Goal: Book appointment/travel/reservation

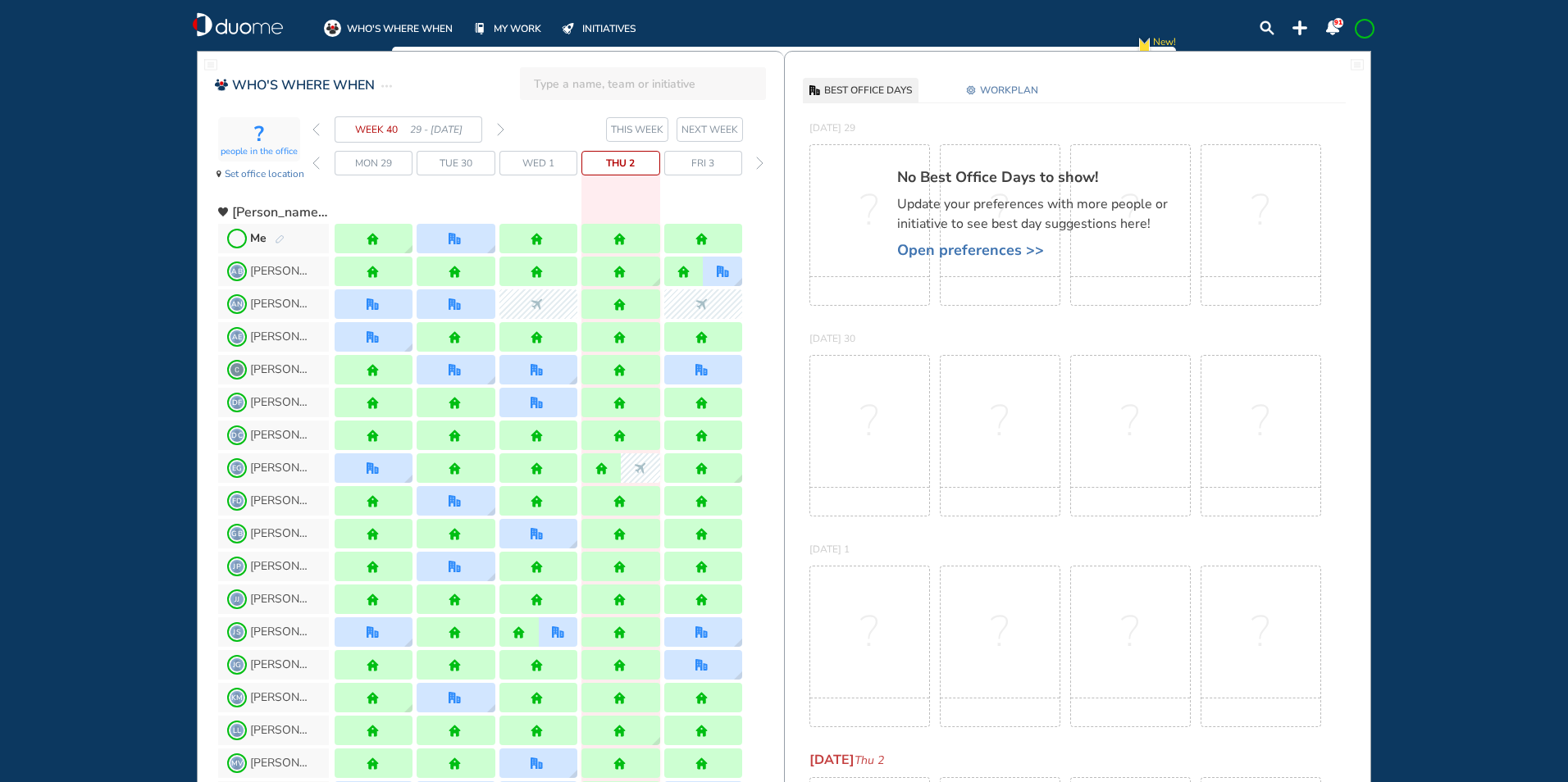
click at [502, 127] on img "forward week" at bounding box center [500, 130] width 7 height 13
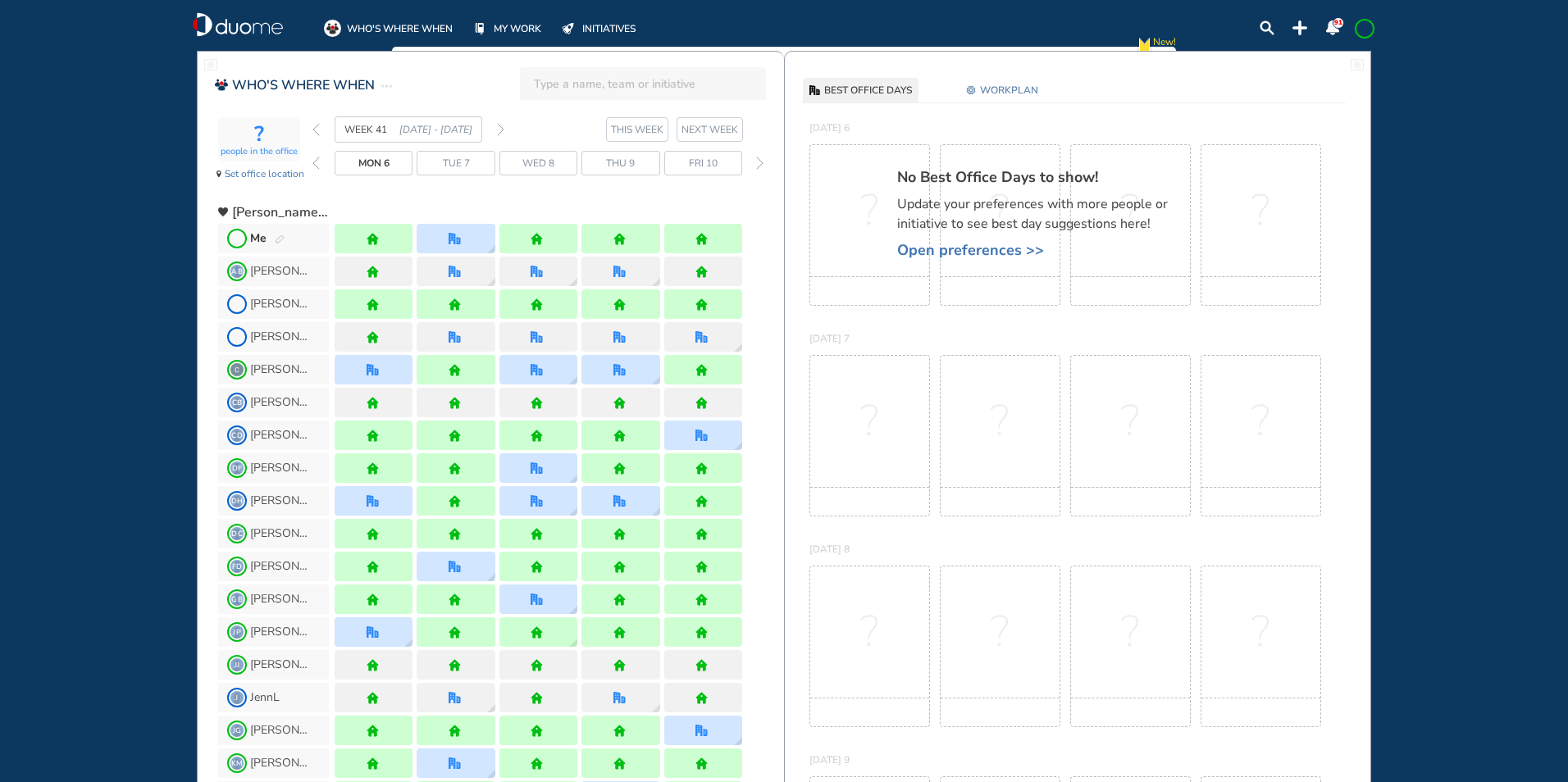
click at [280, 237] on img "pen-edit" at bounding box center [280, 239] width 10 height 11
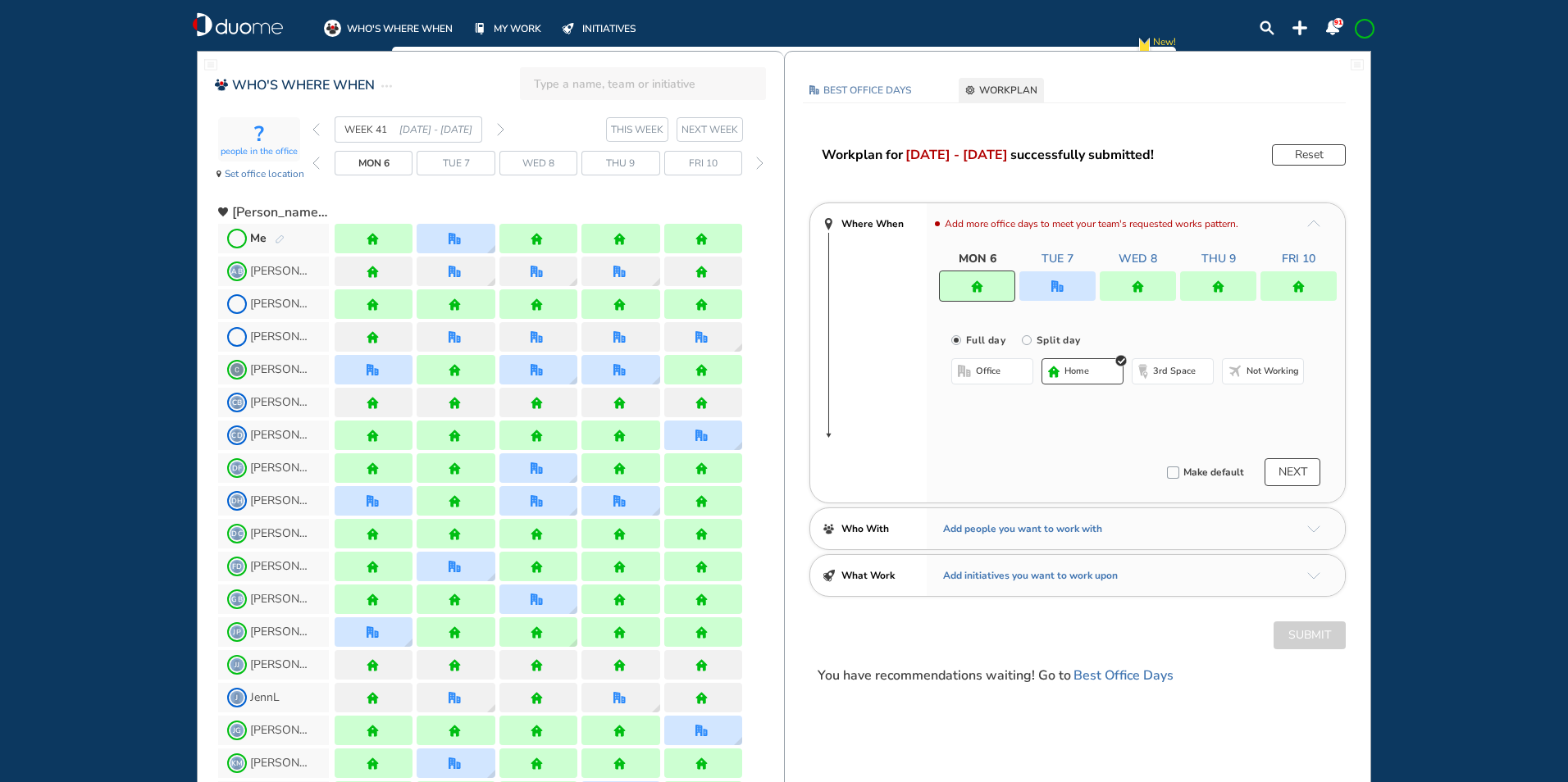
click at [1056, 282] on img "office" at bounding box center [1057, 286] width 12 height 12
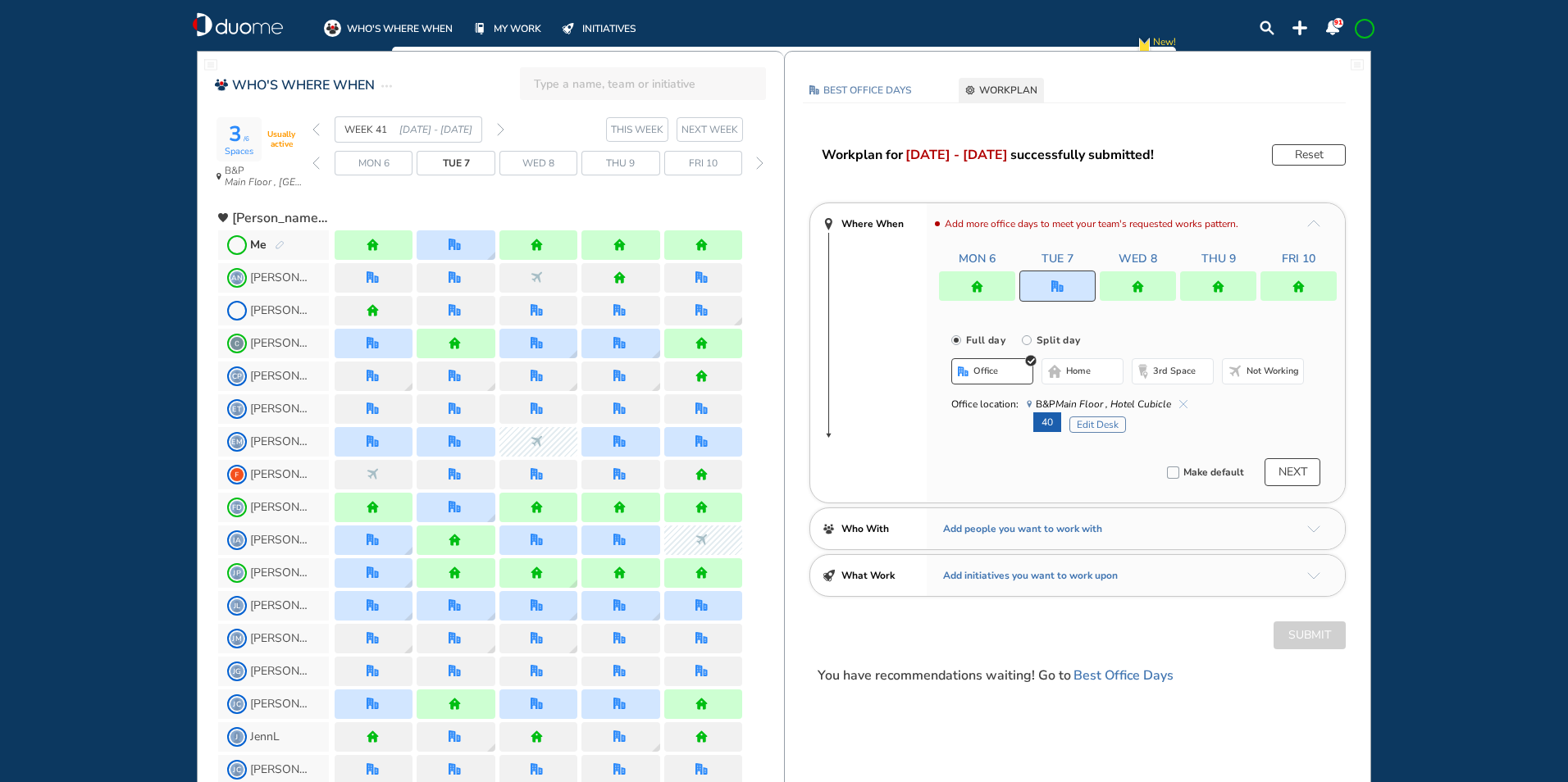
click at [1182, 402] on img "cross-thin-blue" at bounding box center [1183, 404] width 8 height 8
click at [1075, 366] on span "home" at bounding box center [1078, 371] width 25 height 13
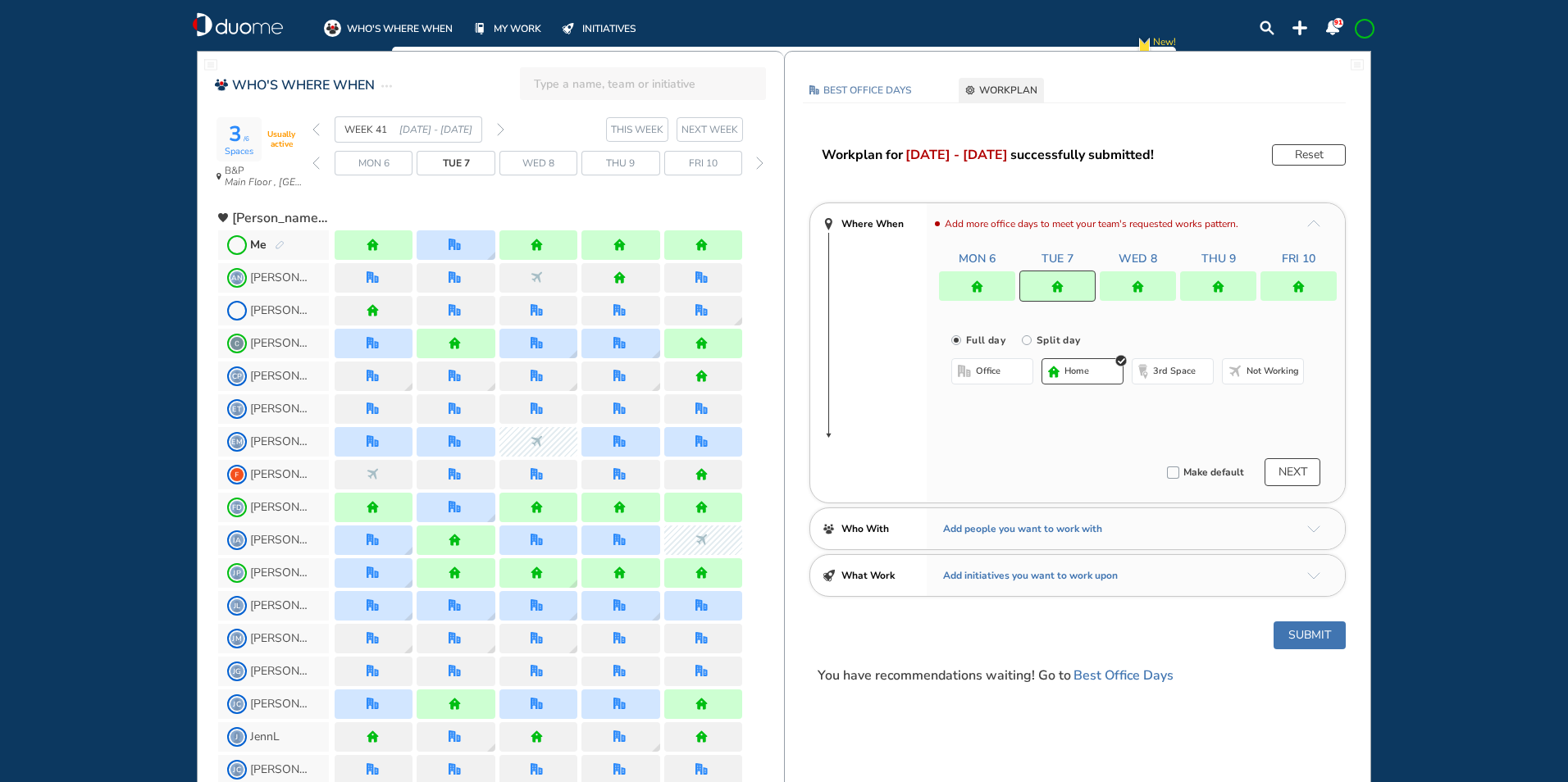
click at [968, 284] on div at bounding box center [977, 286] width 77 height 29
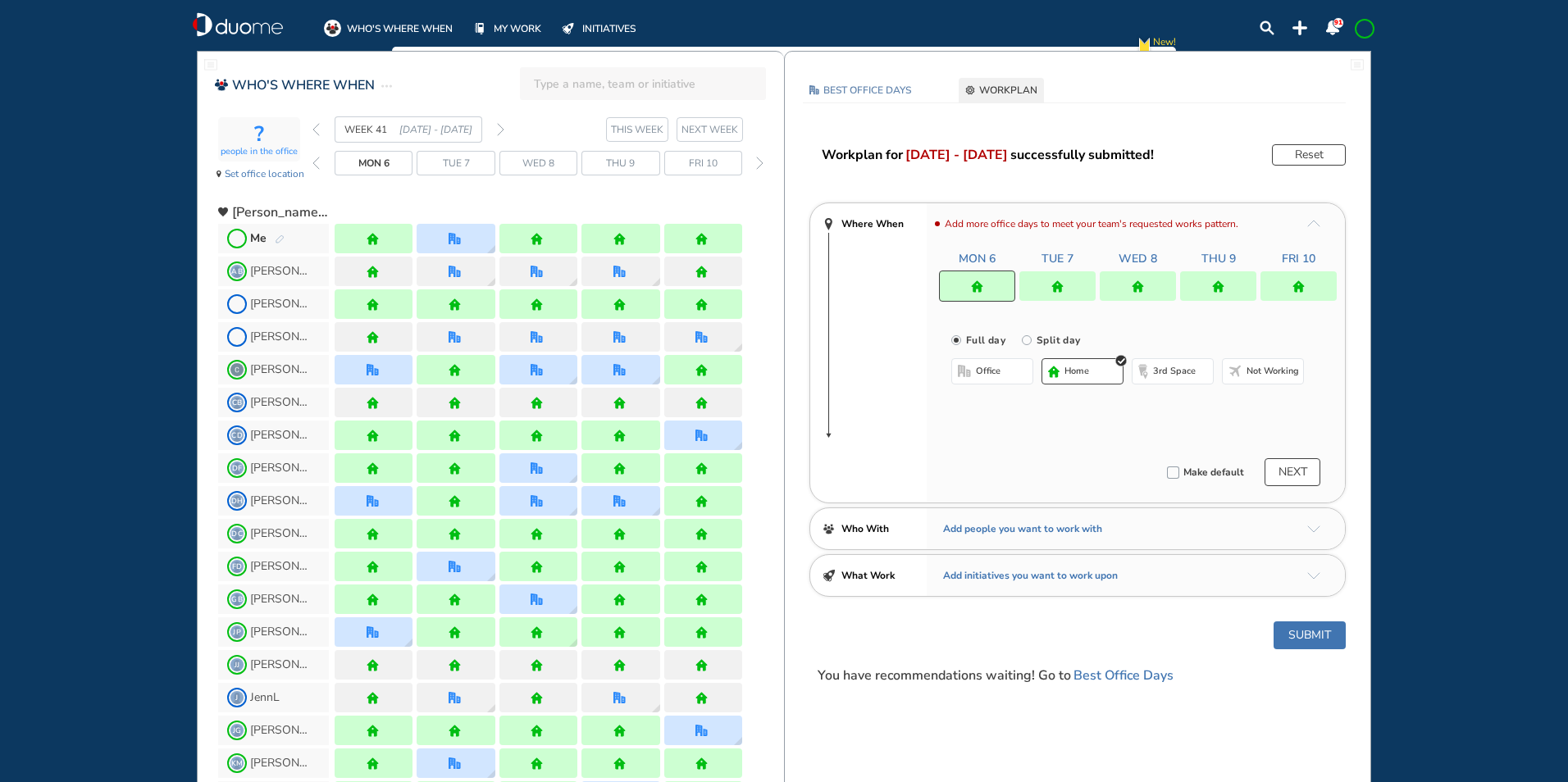
click at [983, 376] on span "office" at bounding box center [988, 371] width 25 height 13
click at [991, 401] on button "Select location" at bounding box center [994, 404] width 66 height 17
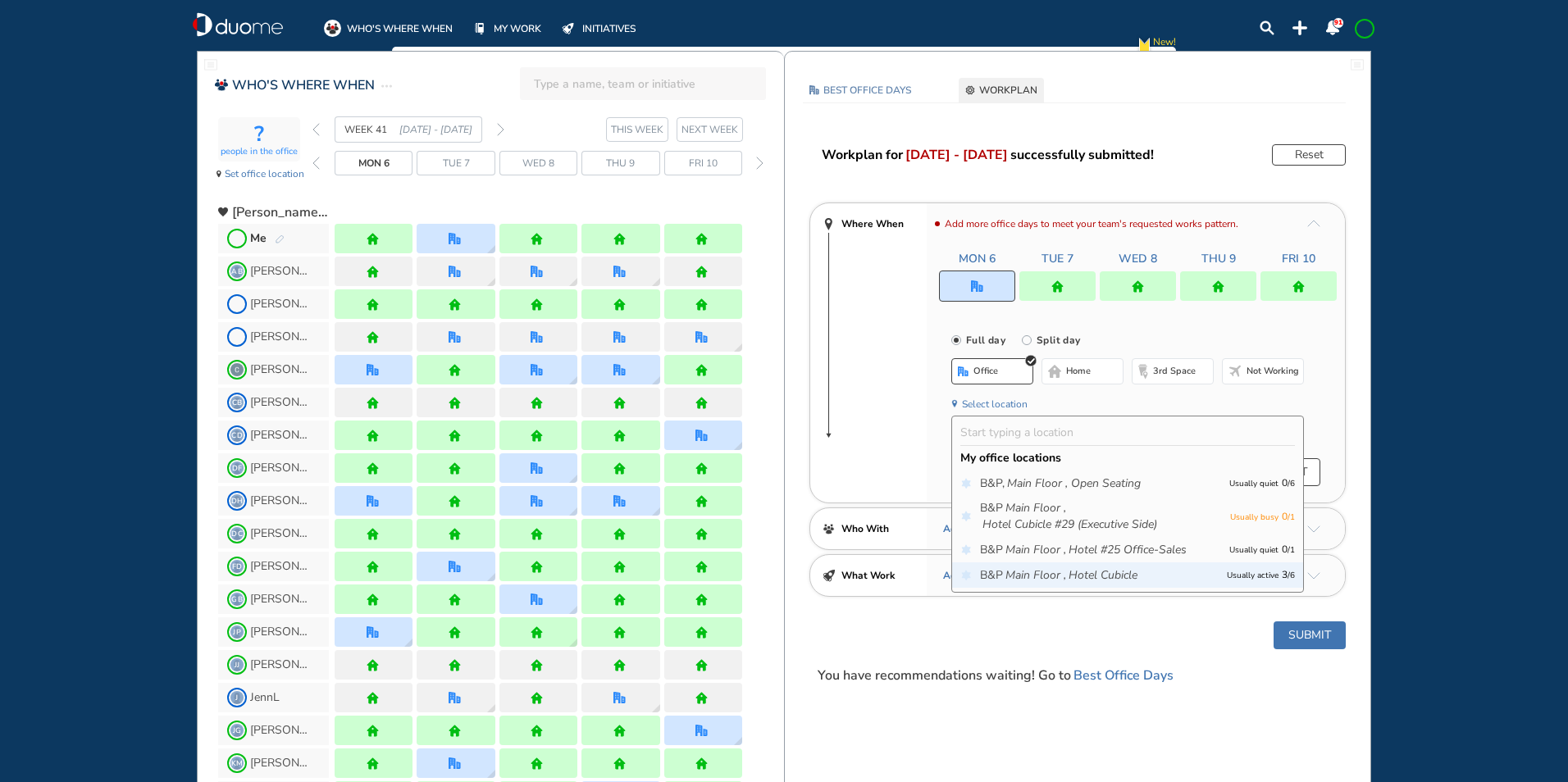
click at [1080, 574] on icon "Hotel Cubicle" at bounding box center [1102, 575] width 69 height 17
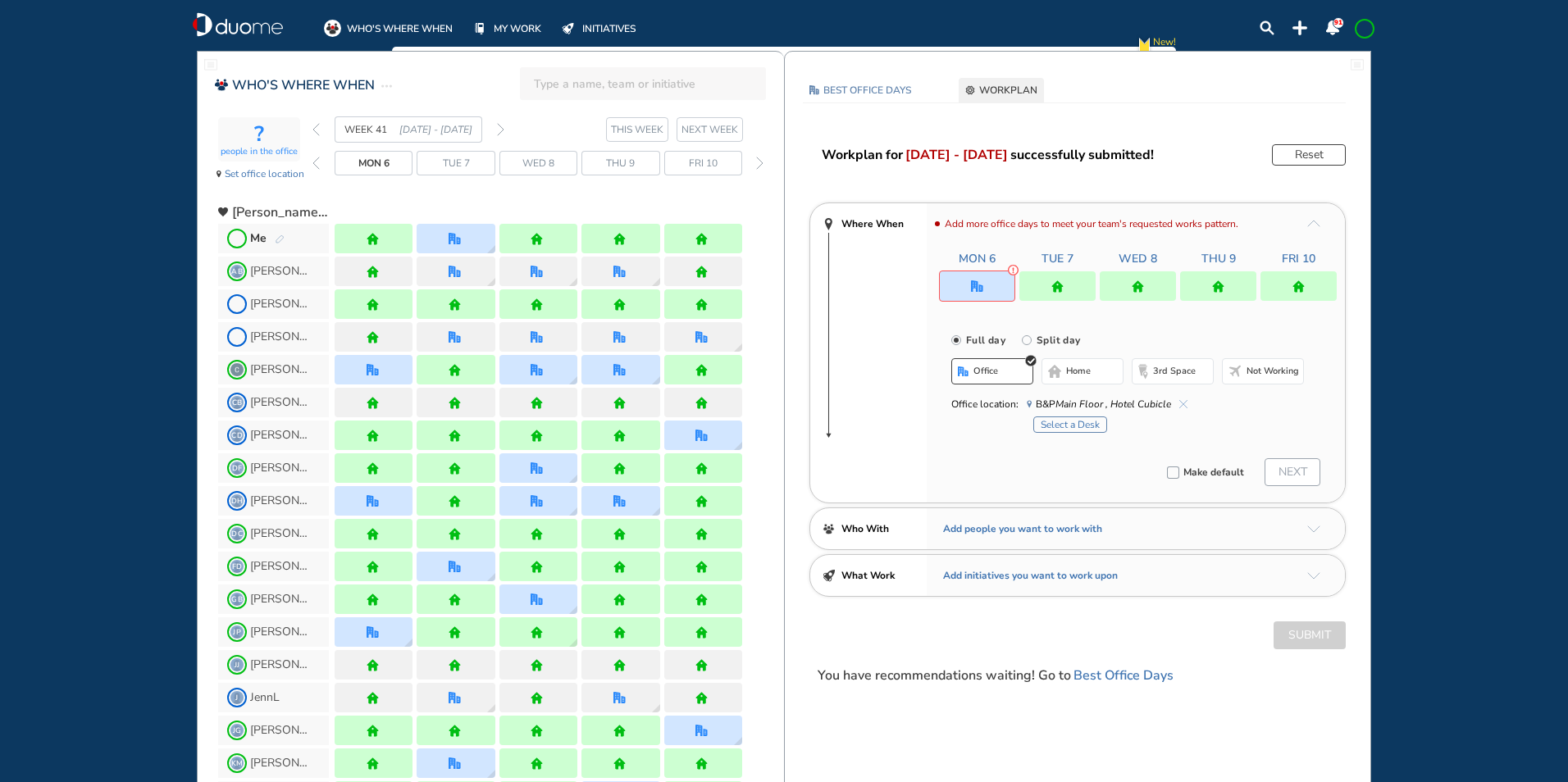
click at [1081, 427] on button "Select a Desk" at bounding box center [1070, 425] width 74 height 17
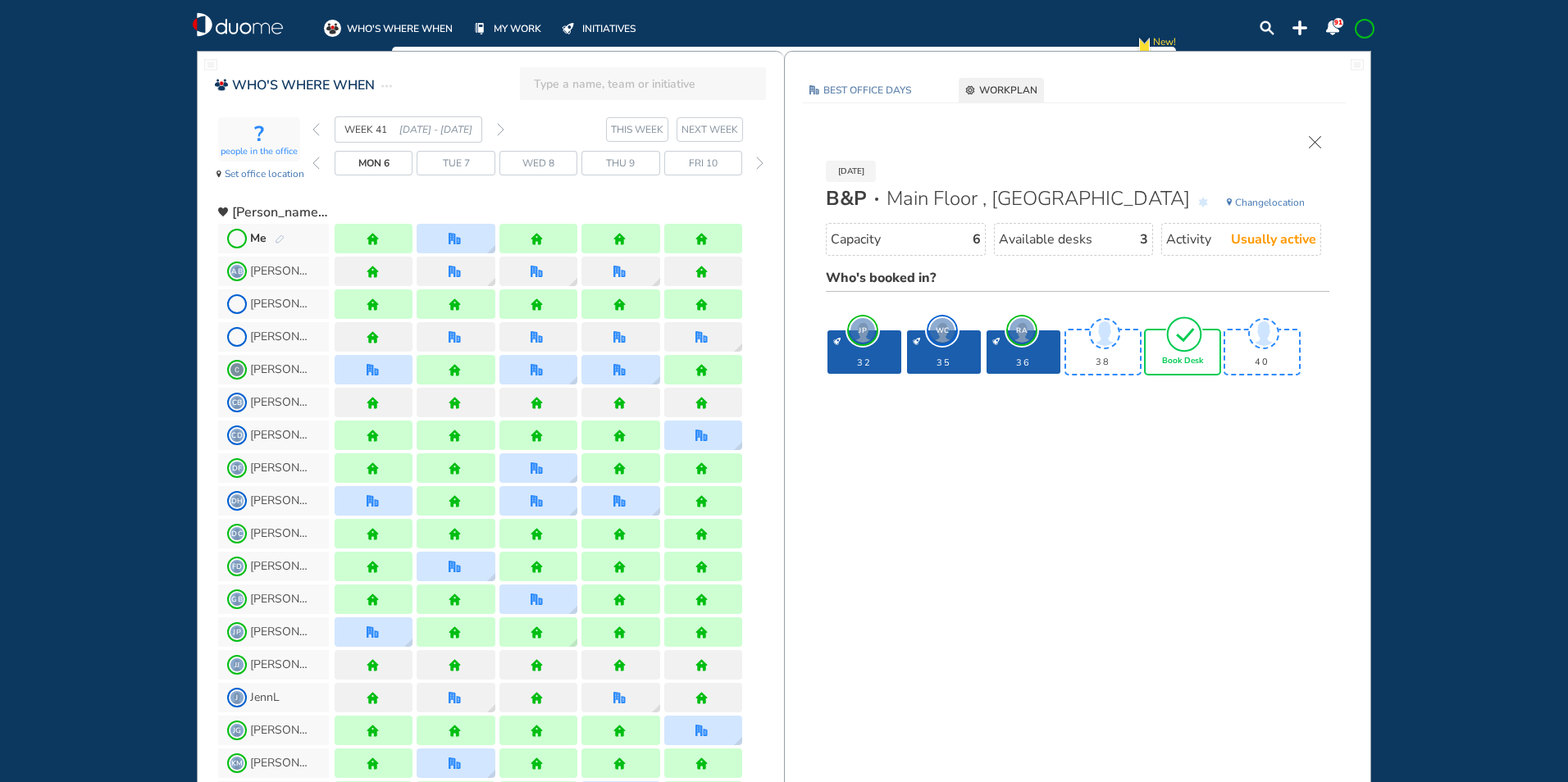
click at [1178, 351] on img "tick-rounded-outline" at bounding box center [1184, 334] width 37 height 38
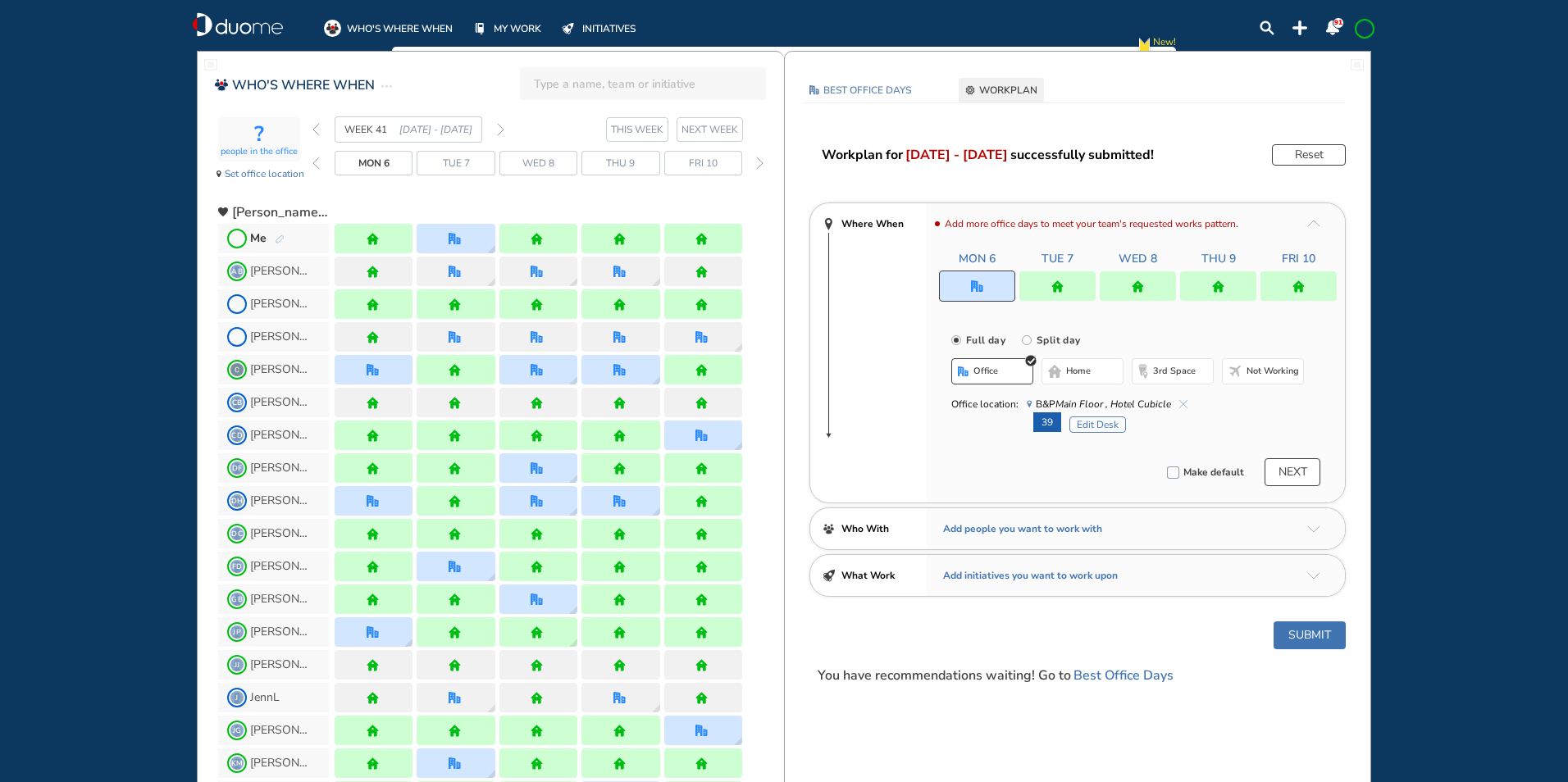
click at [1305, 635] on button "Submit" at bounding box center [1309, 635] width 72 height 27
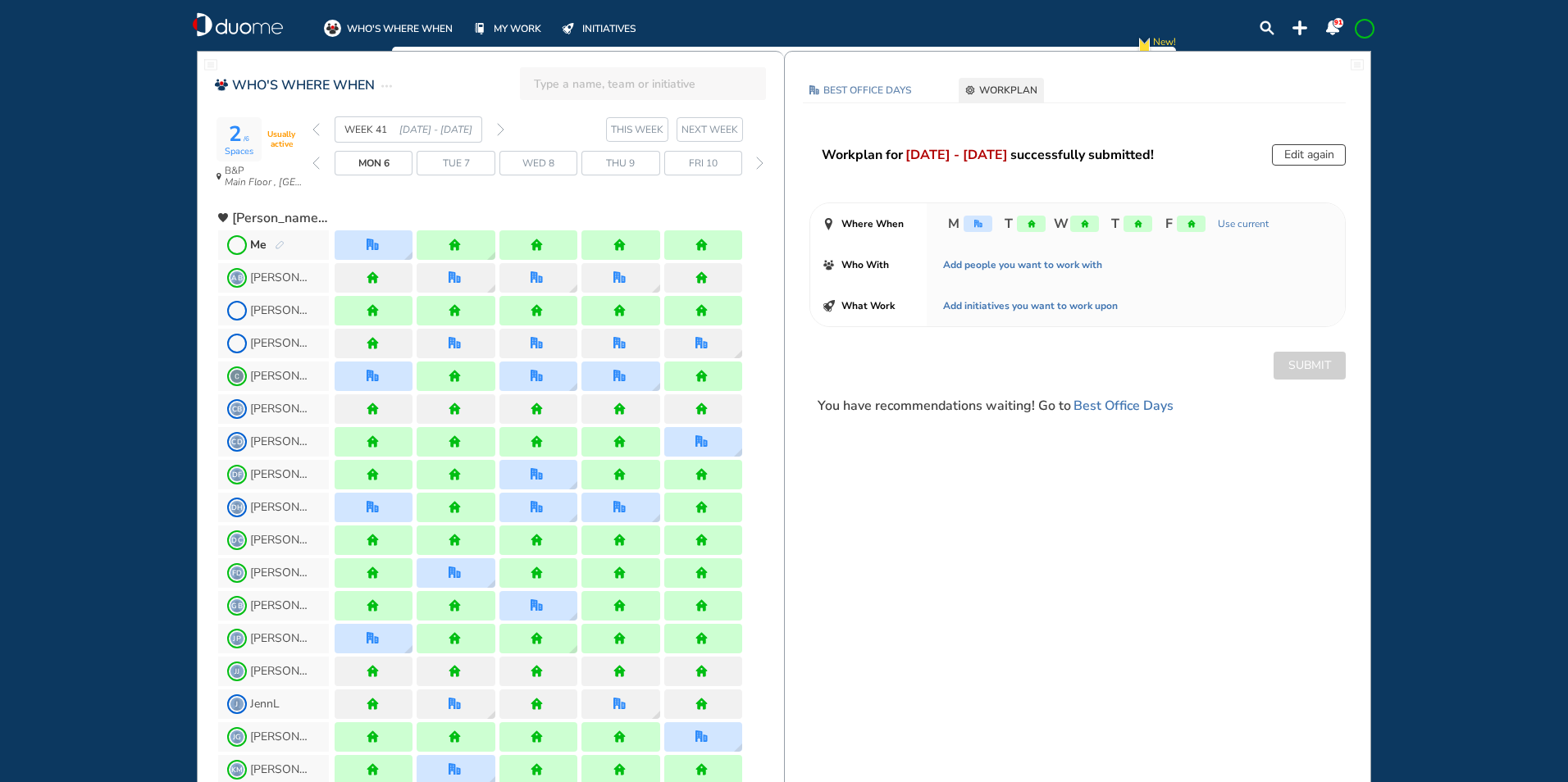
click at [497, 130] on img "forward week" at bounding box center [500, 130] width 7 height 13
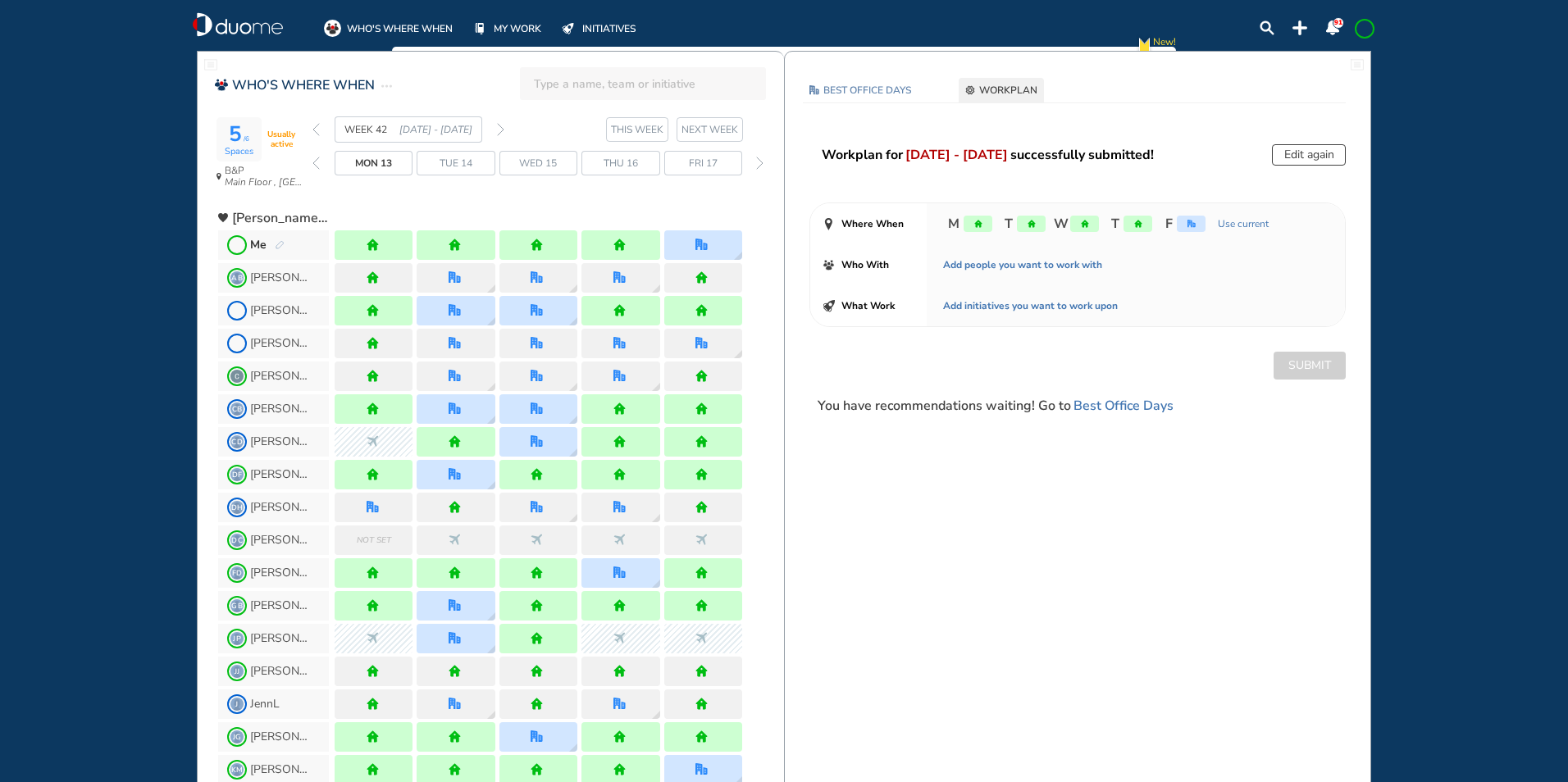
click at [315, 128] on img "back week" at bounding box center [316, 130] width 7 height 13
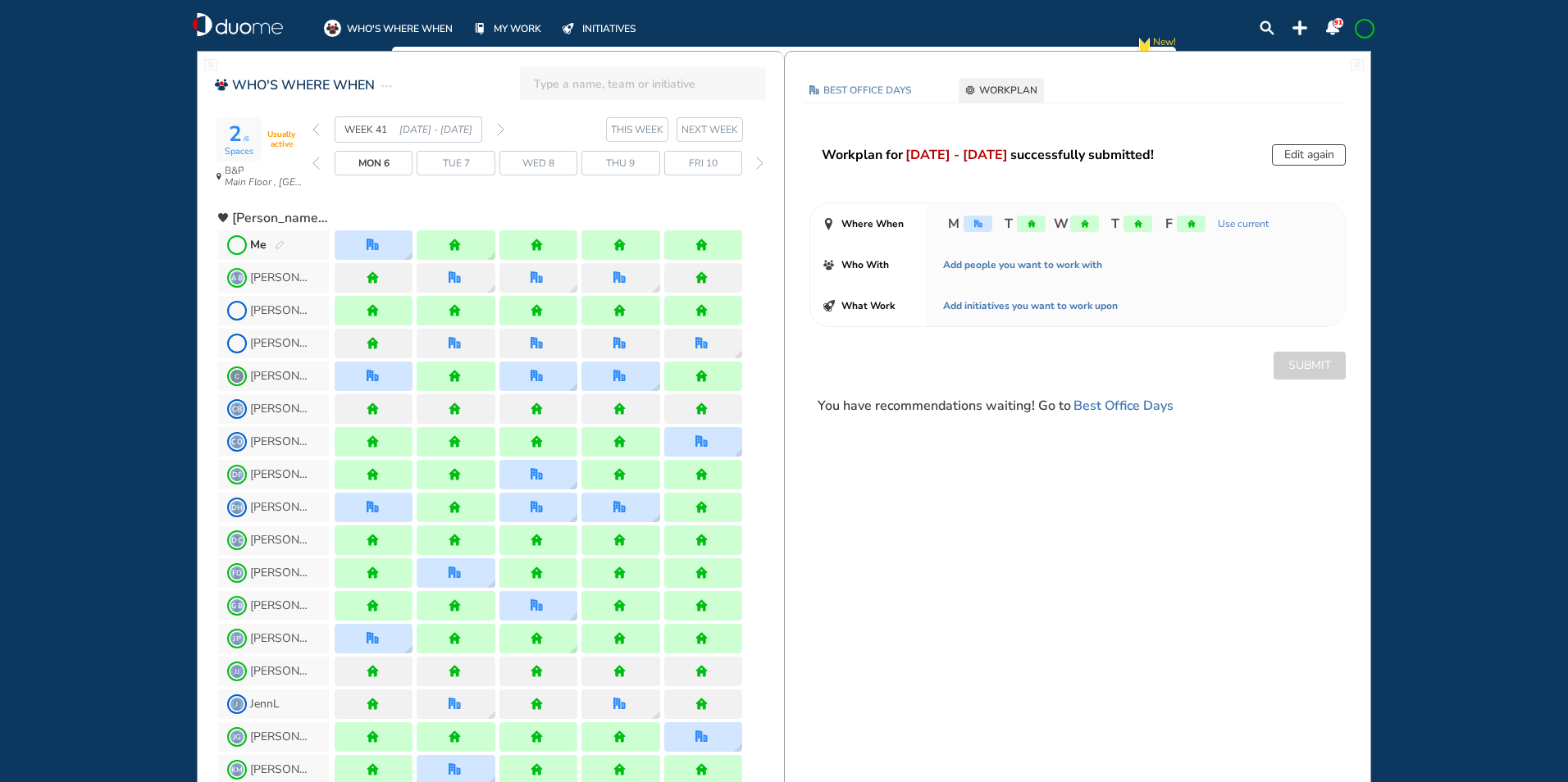
click at [502, 131] on img "forward week" at bounding box center [500, 130] width 7 height 13
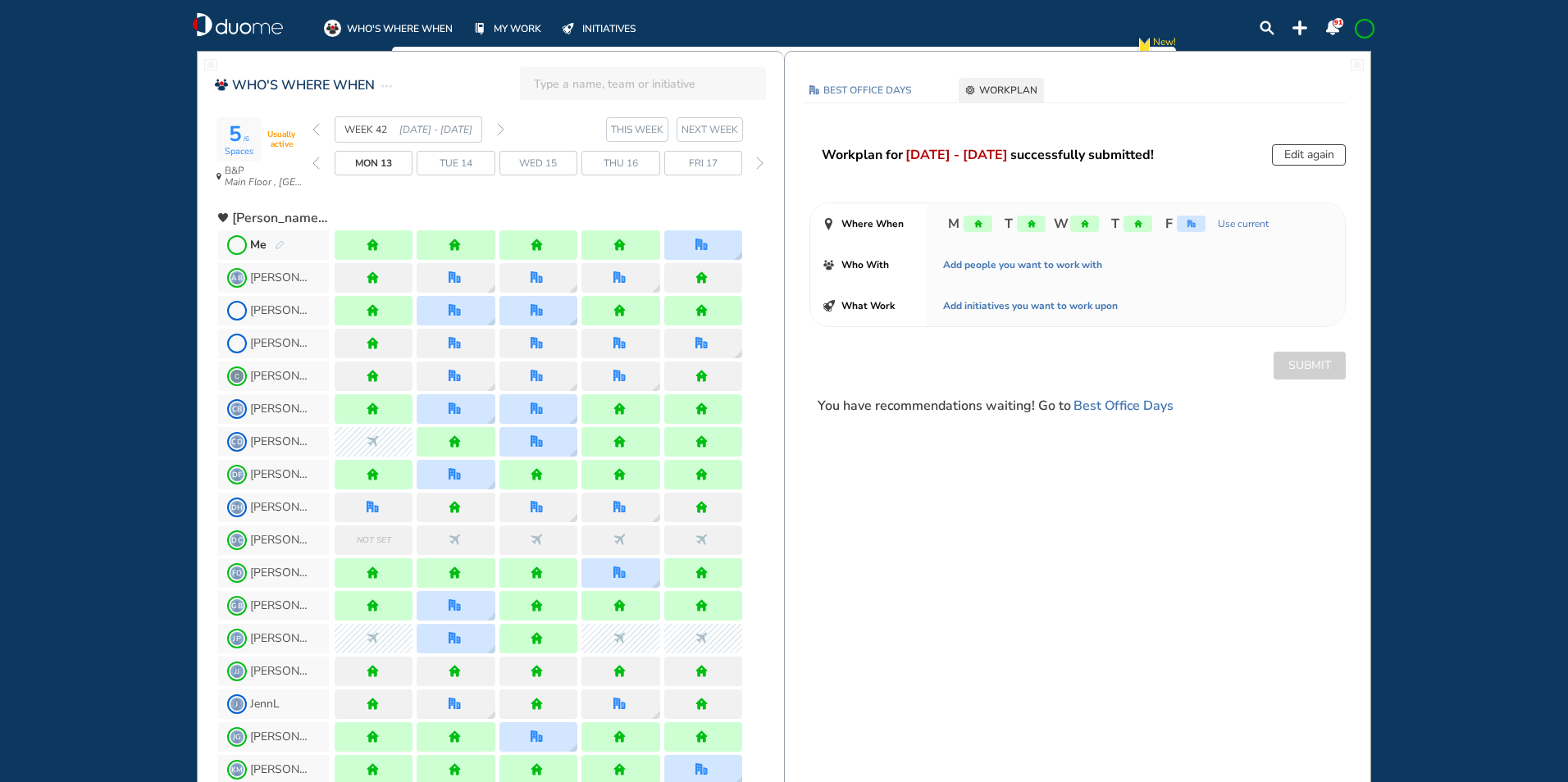
click at [1368, 28] on span at bounding box center [1365, 29] width 13 height 13
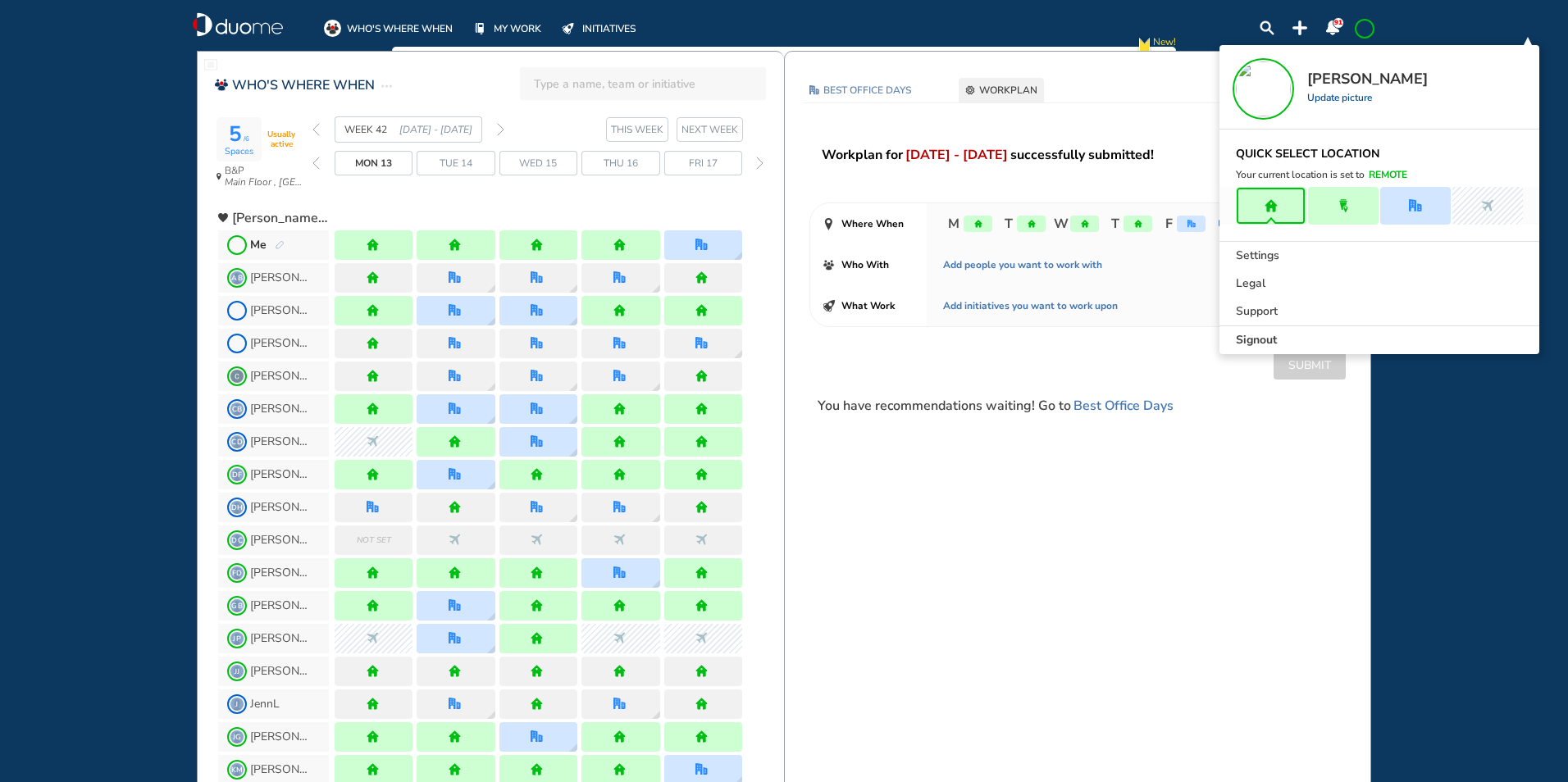
click at [1260, 346] on span "Signout" at bounding box center [1256, 341] width 41 height 17
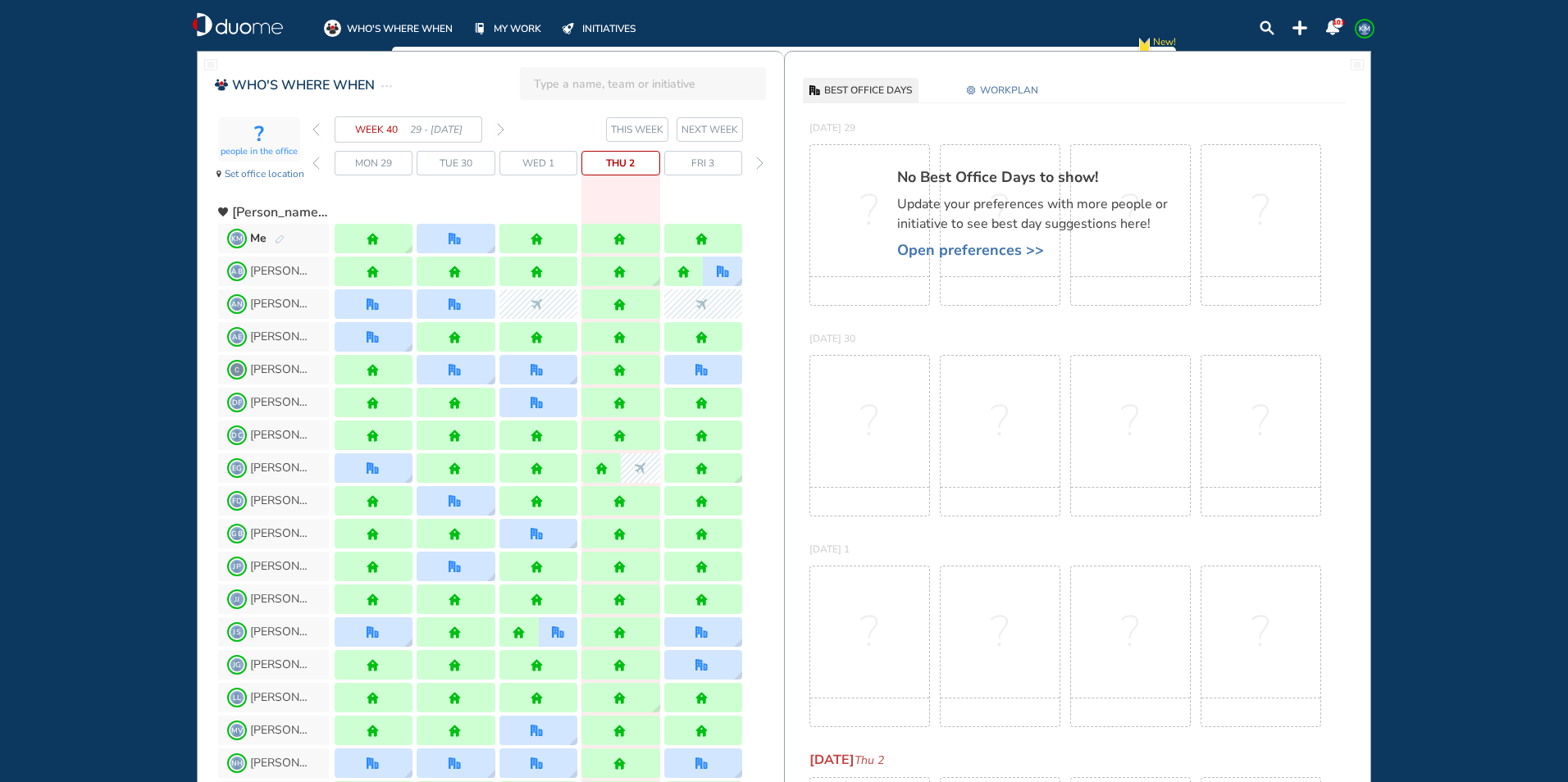
click at [502, 128] on img "forward week" at bounding box center [500, 130] width 7 height 13
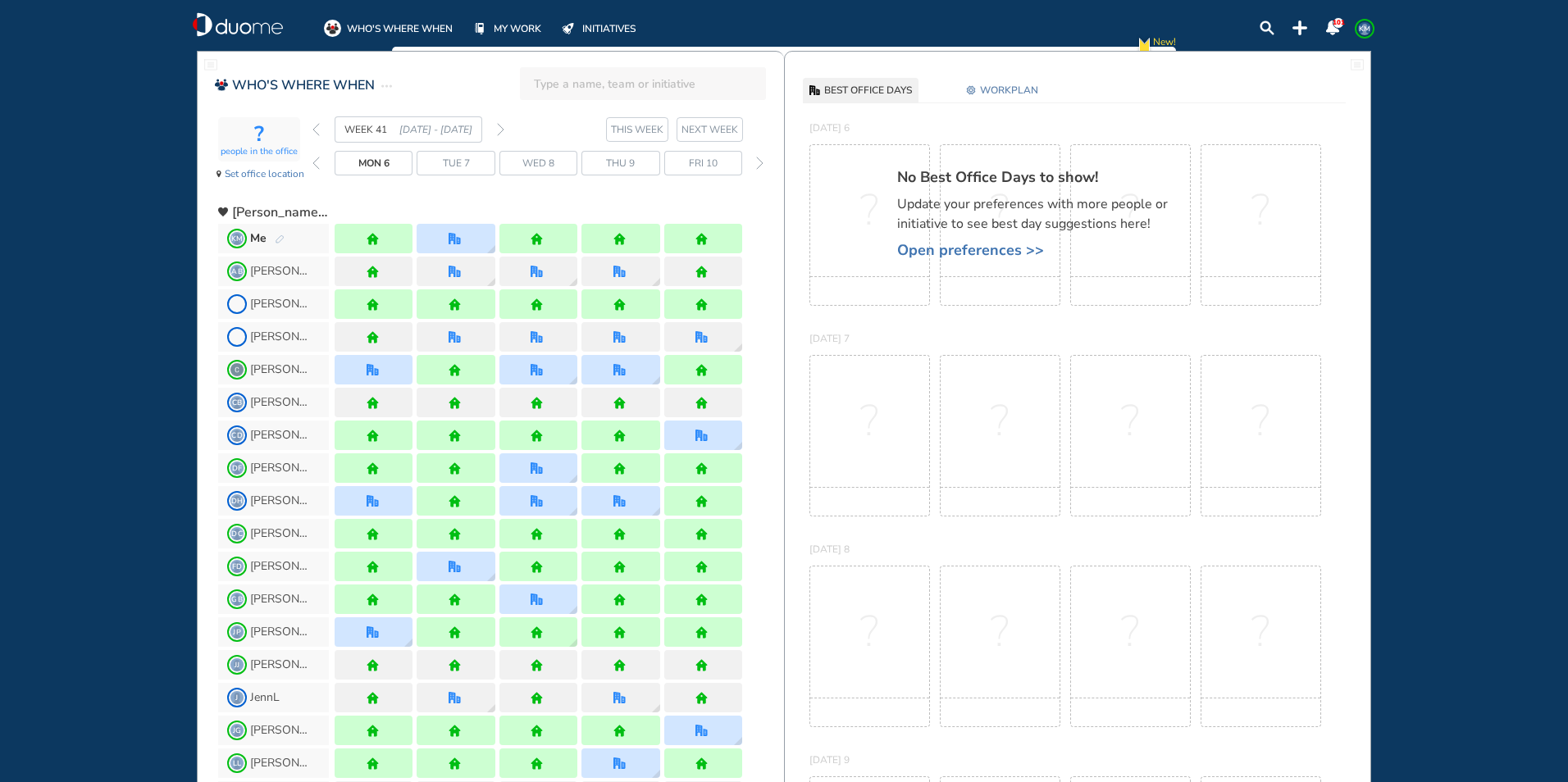
click at [278, 237] on img "pen-edit" at bounding box center [280, 239] width 10 height 11
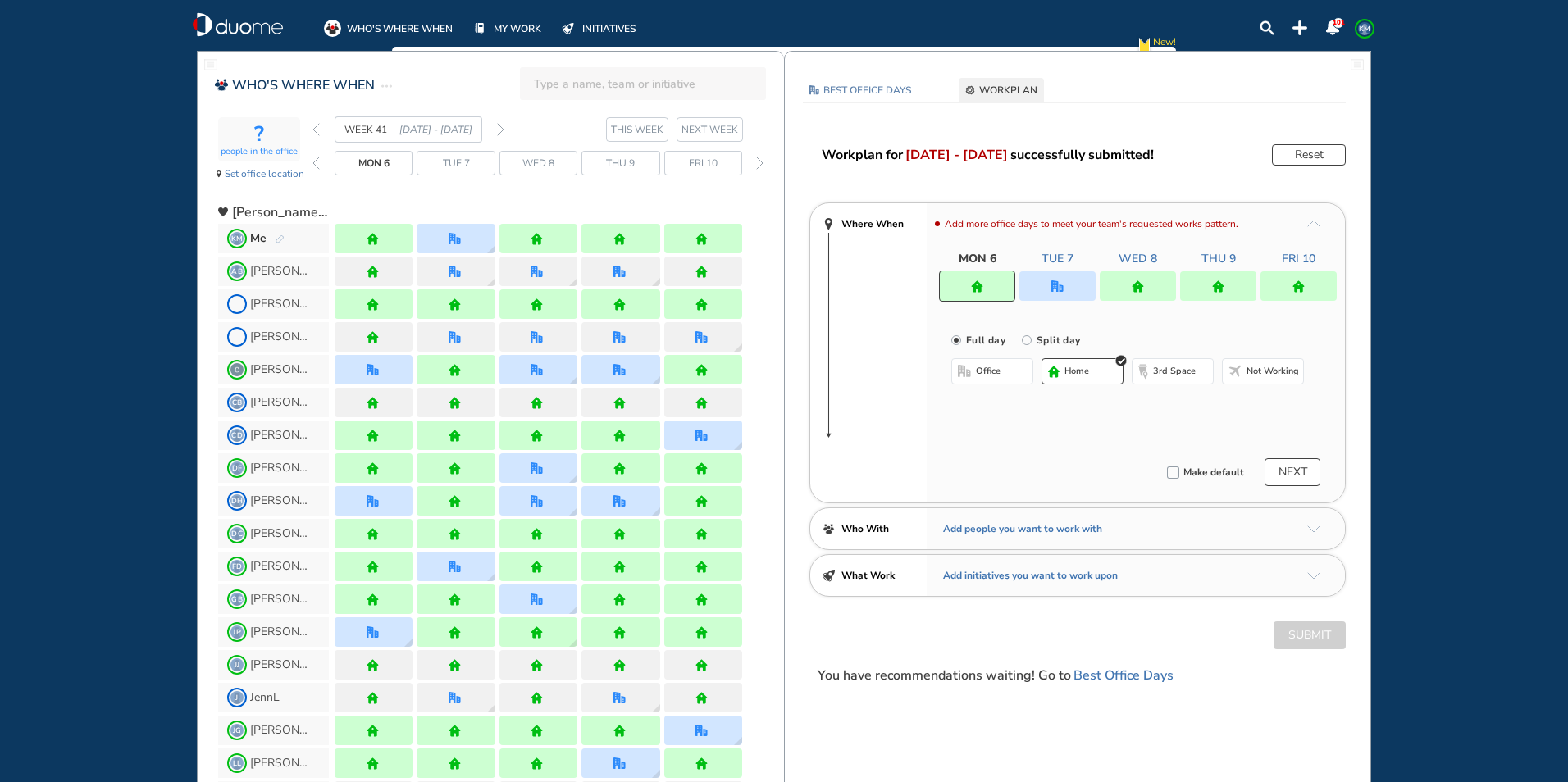
click at [1042, 289] on div at bounding box center [1057, 286] width 77 height 29
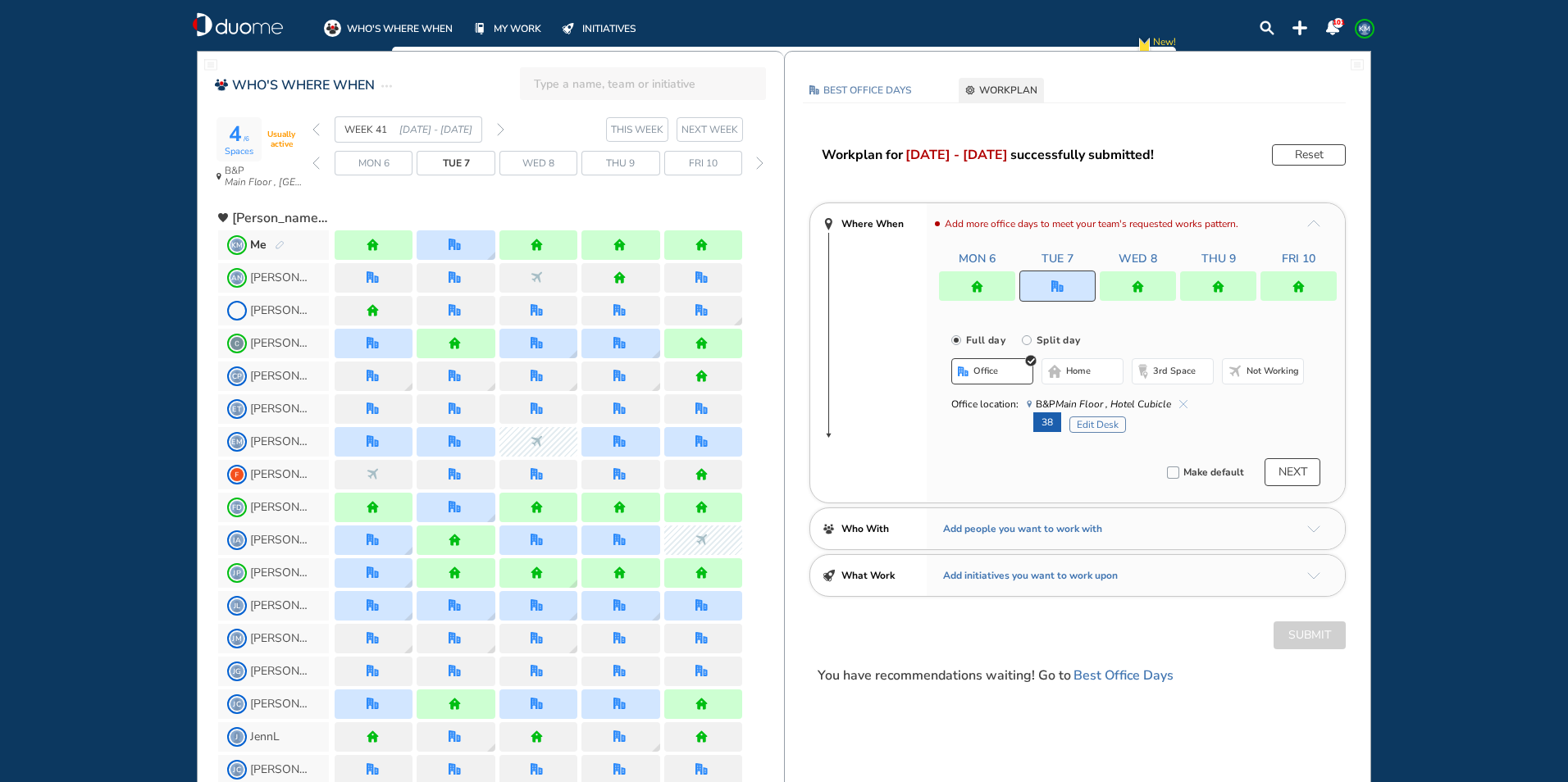
click at [1179, 399] on span "B&P Main Floor , Hotel Cubicle" at bounding box center [1106, 404] width 161 height 17
click at [1186, 403] on img "cross-thin-blue" at bounding box center [1183, 404] width 8 height 8
drag, startPoint x: 1186, startPoint y: 403, endPoint x: 1083, endPoint y: 369, distance: 108.5
click at [1083, 369] on span "home" at bounding box center [1078, 371] width 25 height 13
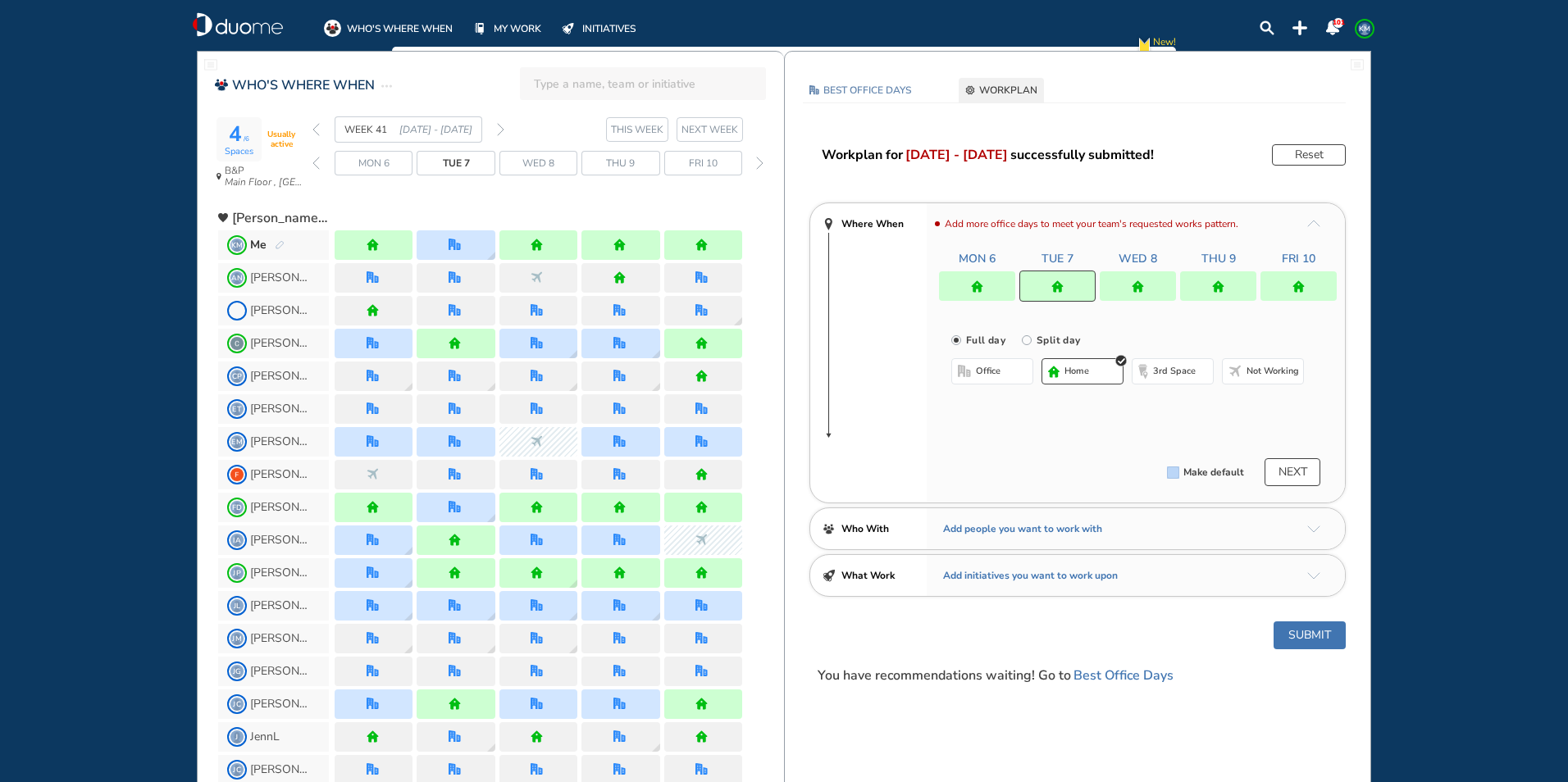
click at [974, 288] on img "home" at bounding box center [976, 286] width 12 height 12
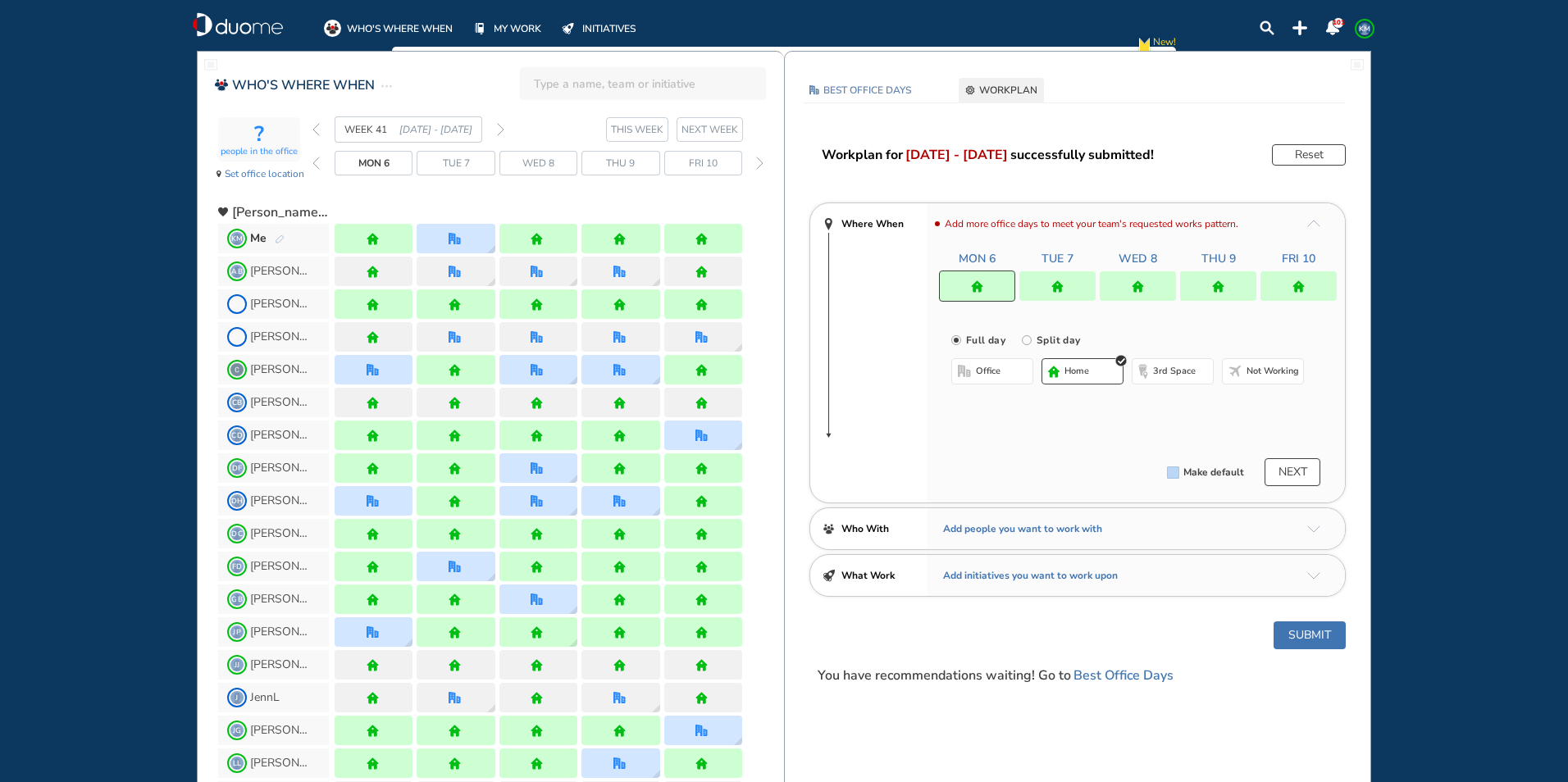
click at [988, 370] on span "office" at bounding box center [988, 371] width 25 height 13
click at [1162, 403] on img "cross-thin-blue" at bounding box center [1160, 404] width 8 height 8
click at [991, 407] on button "Select location" at bounding box center [994, 404] width 66 height 17
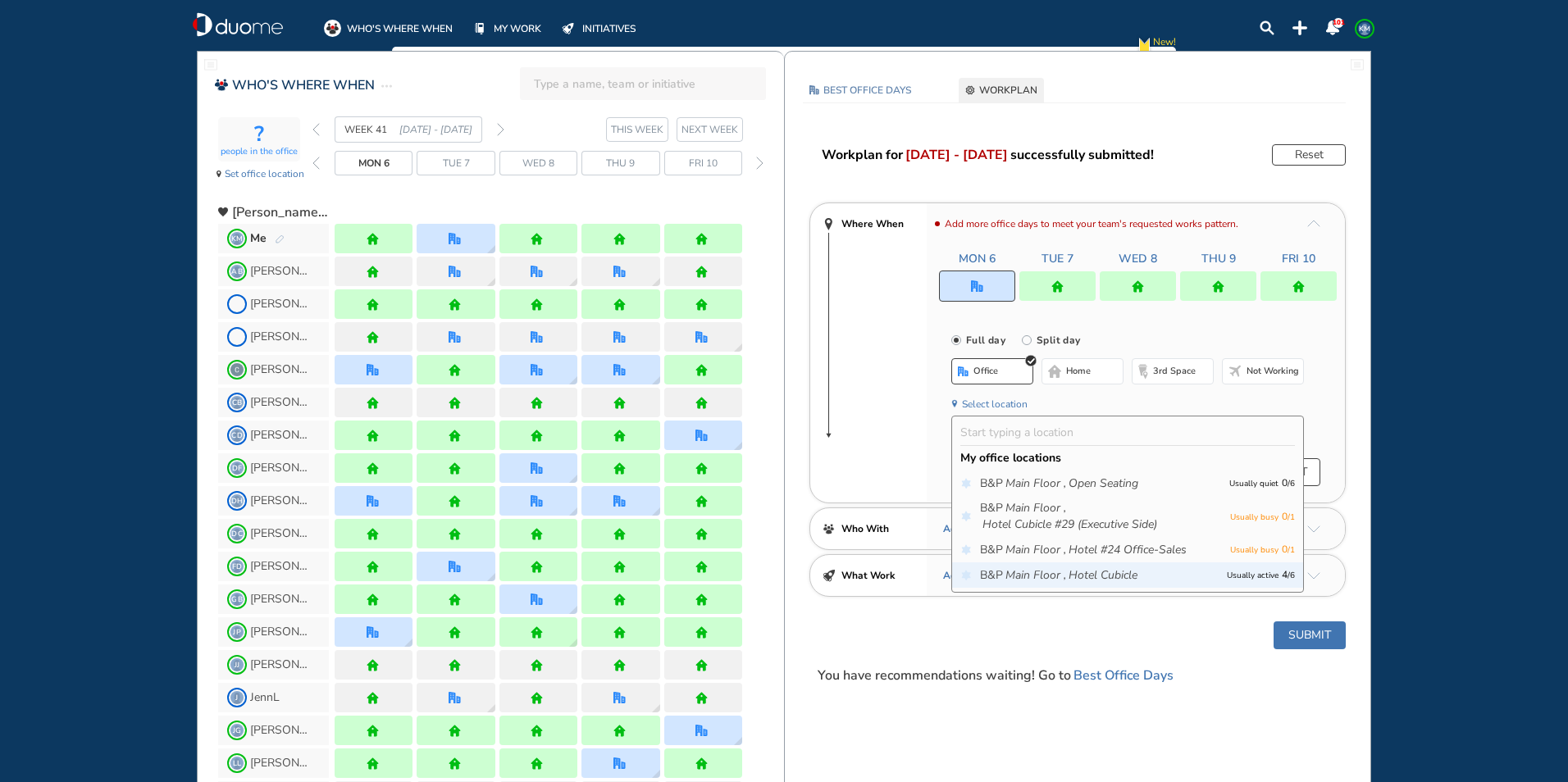
click at [1039, 565] on div "B&P Main Floor , Hotel Cubicle Usually active 4 / 6" at bounding box center [1127, 575] width 351 height 26
click at [1036, 578] on icon "Main Floor ," at bounding box center [1036, 575] width 61 height 17
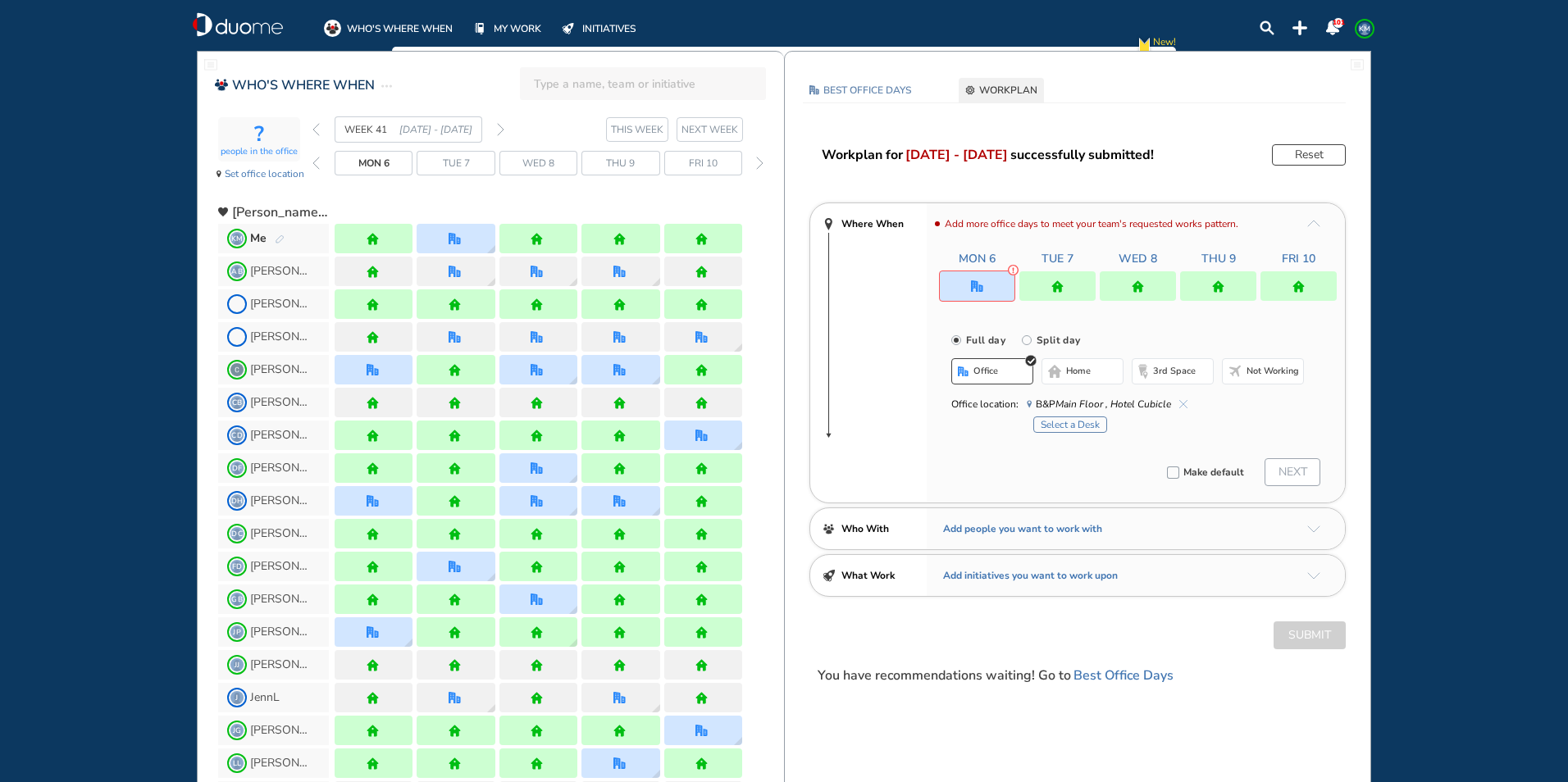
click at [1061, 420] on button "Select a Desk" at bounding box center [1070, 425] width 74 height 17
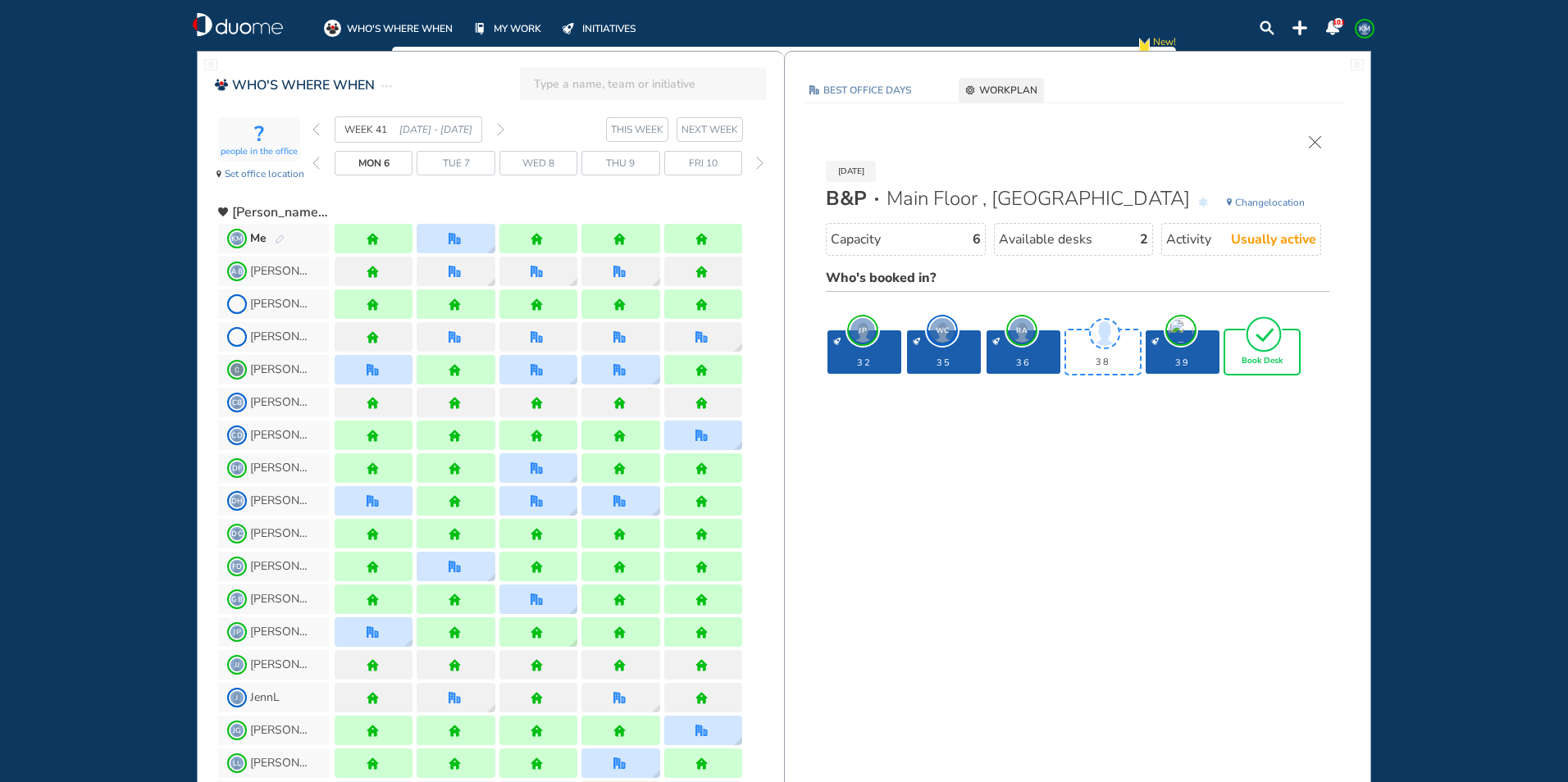
click at [1274, 349] on img "tick-rounded-outline" at bounding box center [1263, 334] width 37 height 38
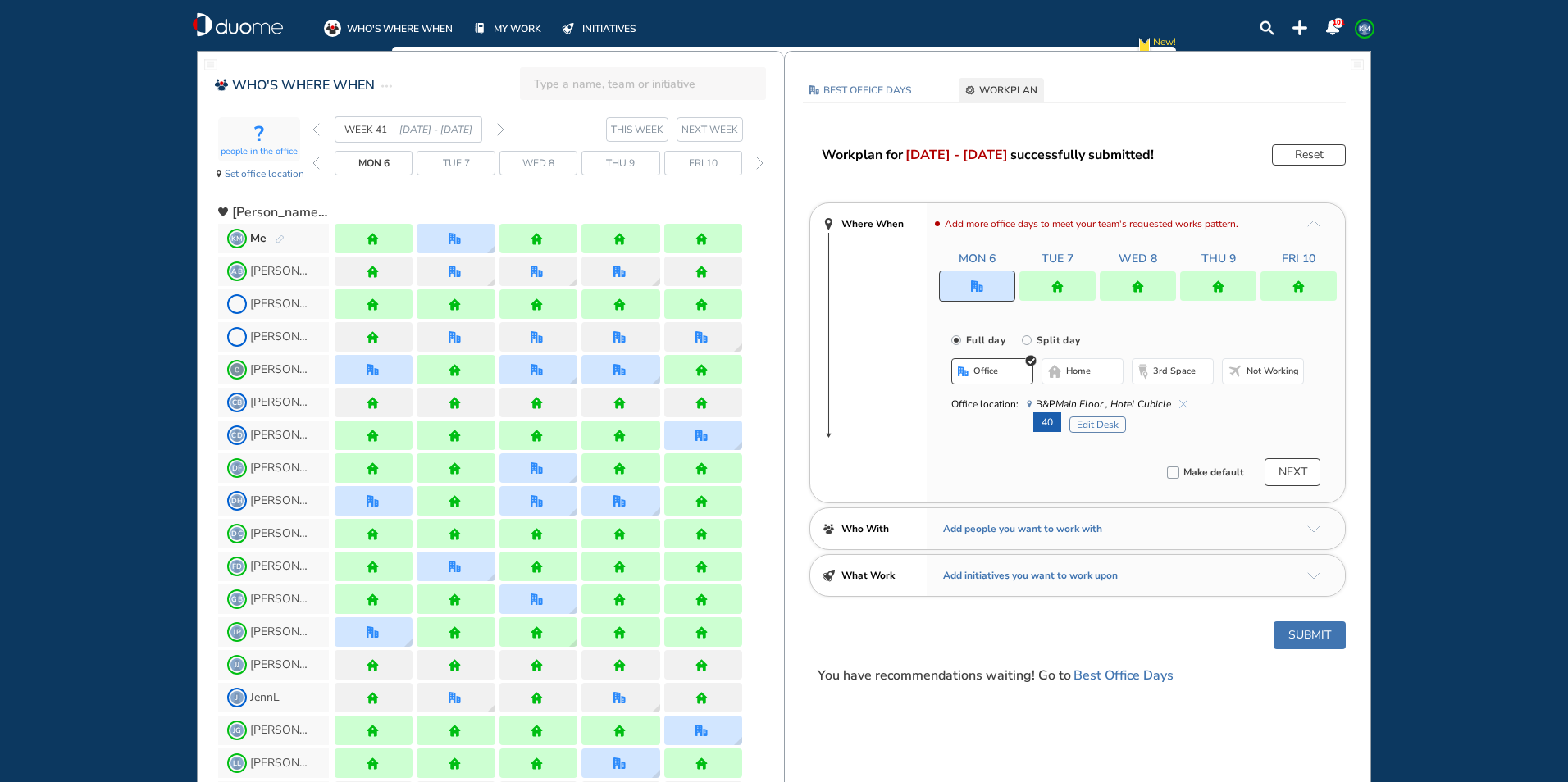
click at [1312, 640] on button "Submit" at bounding box center [1309, 635] width 72 height 27
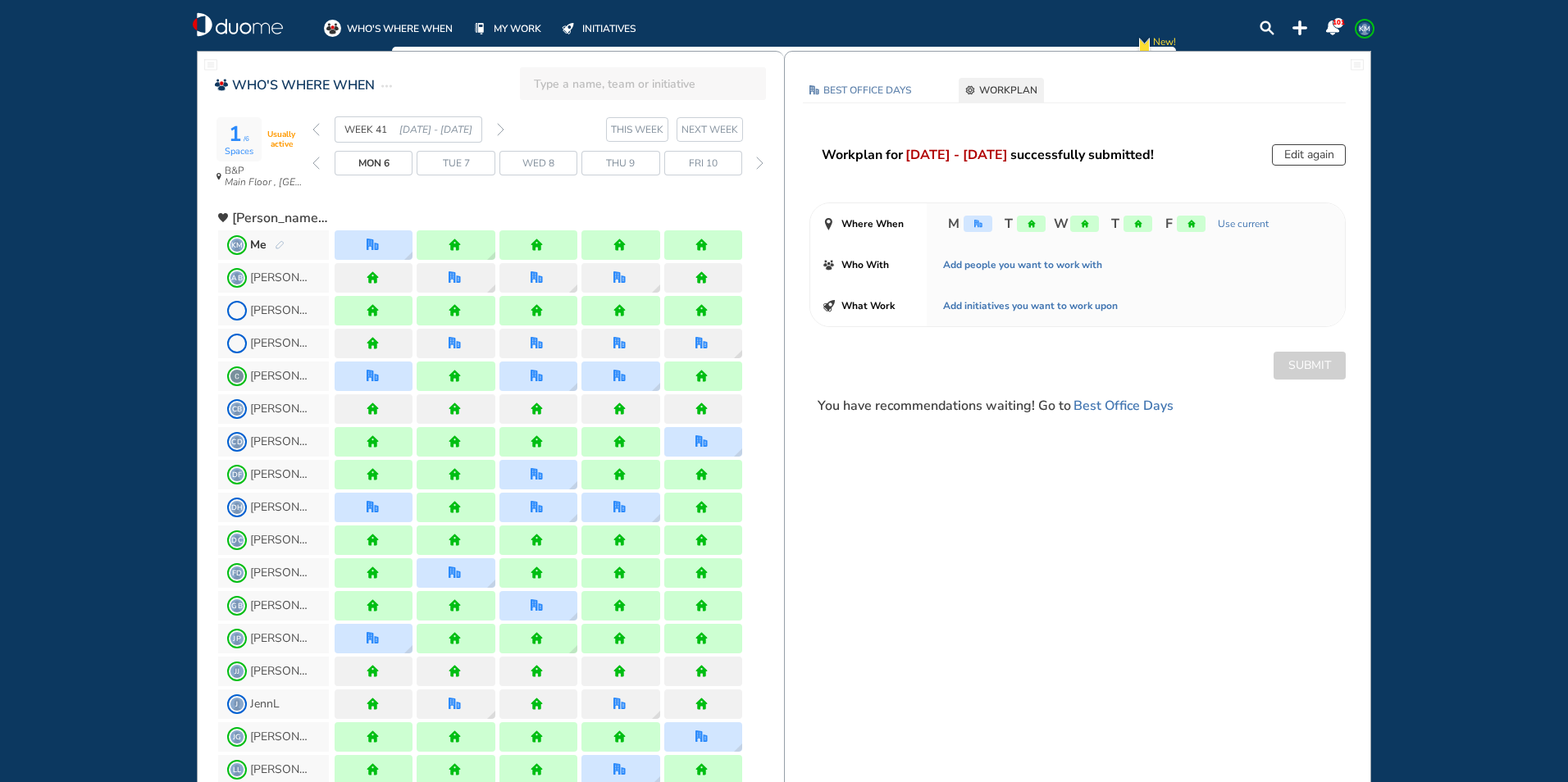
click at [497, 129] on img "forward week" at bounding box center [500, 130] width 7 height 13
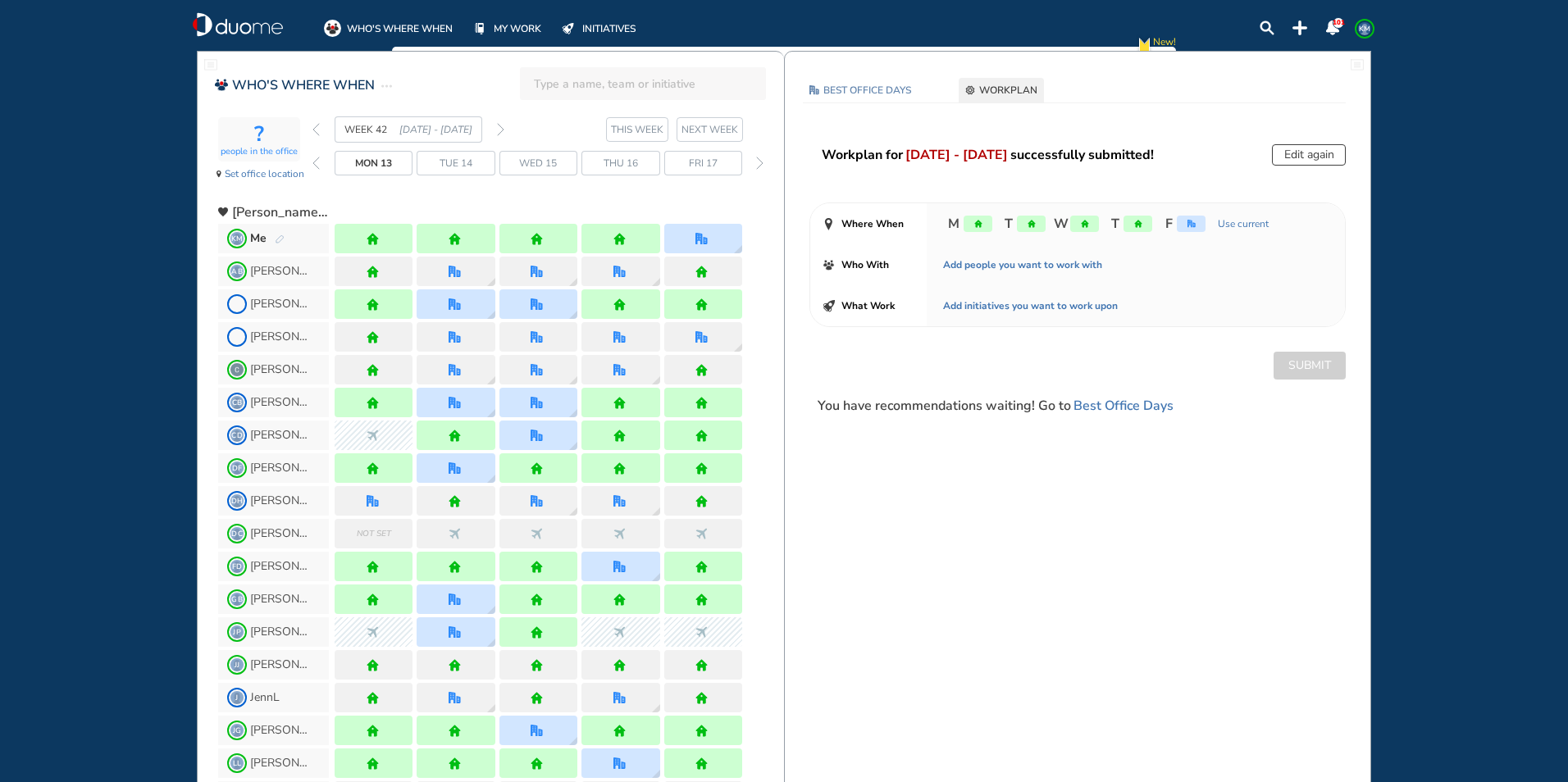
click at [283, 237] on img "pen-edit" at bounding box center [280, 239] width 10 height 11
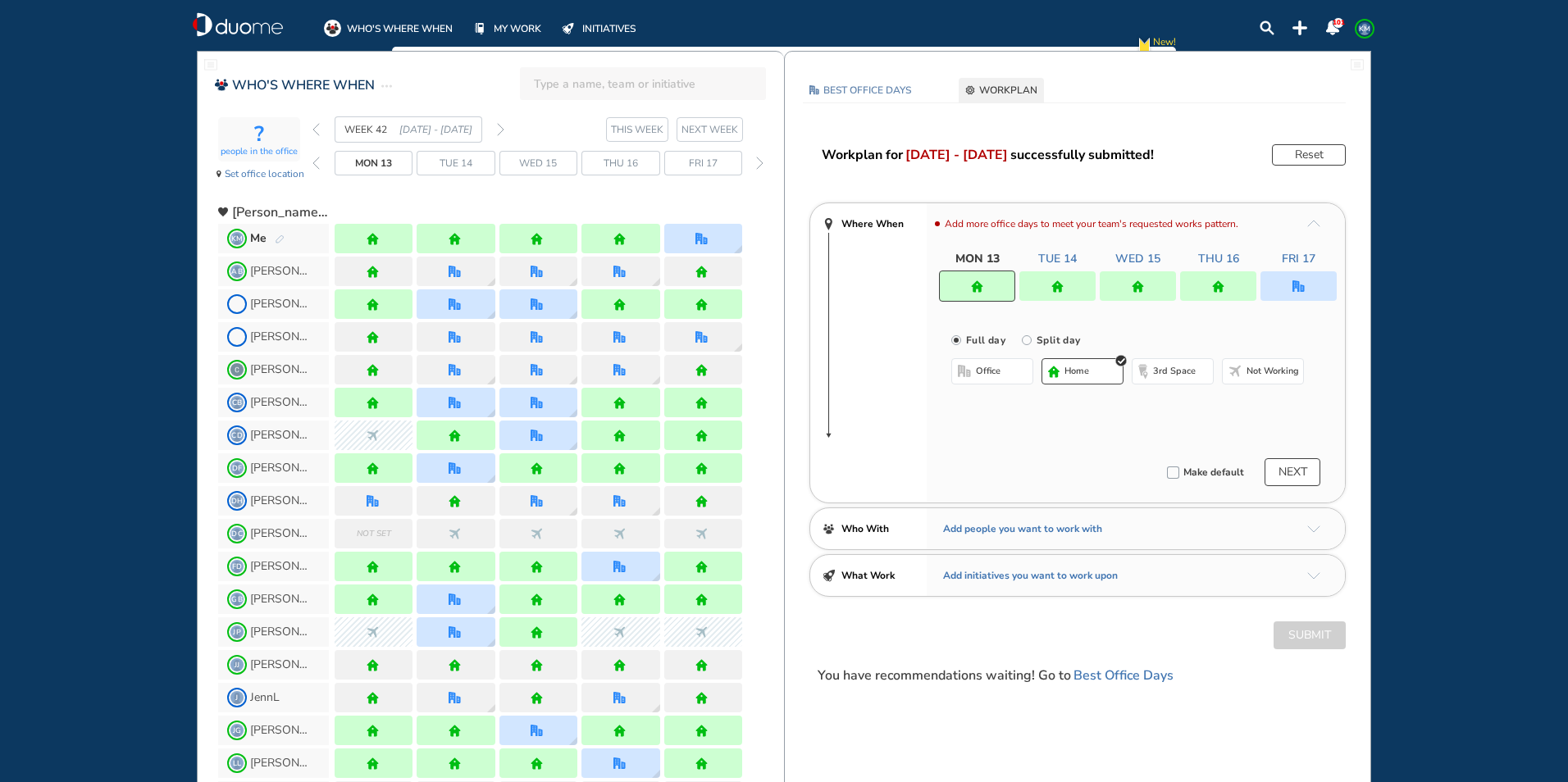
click at [995, 371] on span "office" at bounding box center [988, 371] width 25 height 13
click at [1160, 400] on img "cross-thin-blue" at bounding box center [1160, 404] width 8 height 8
click at [1001, 405] on button "Select location" at bounding box center [994, 404] width 66 height 17
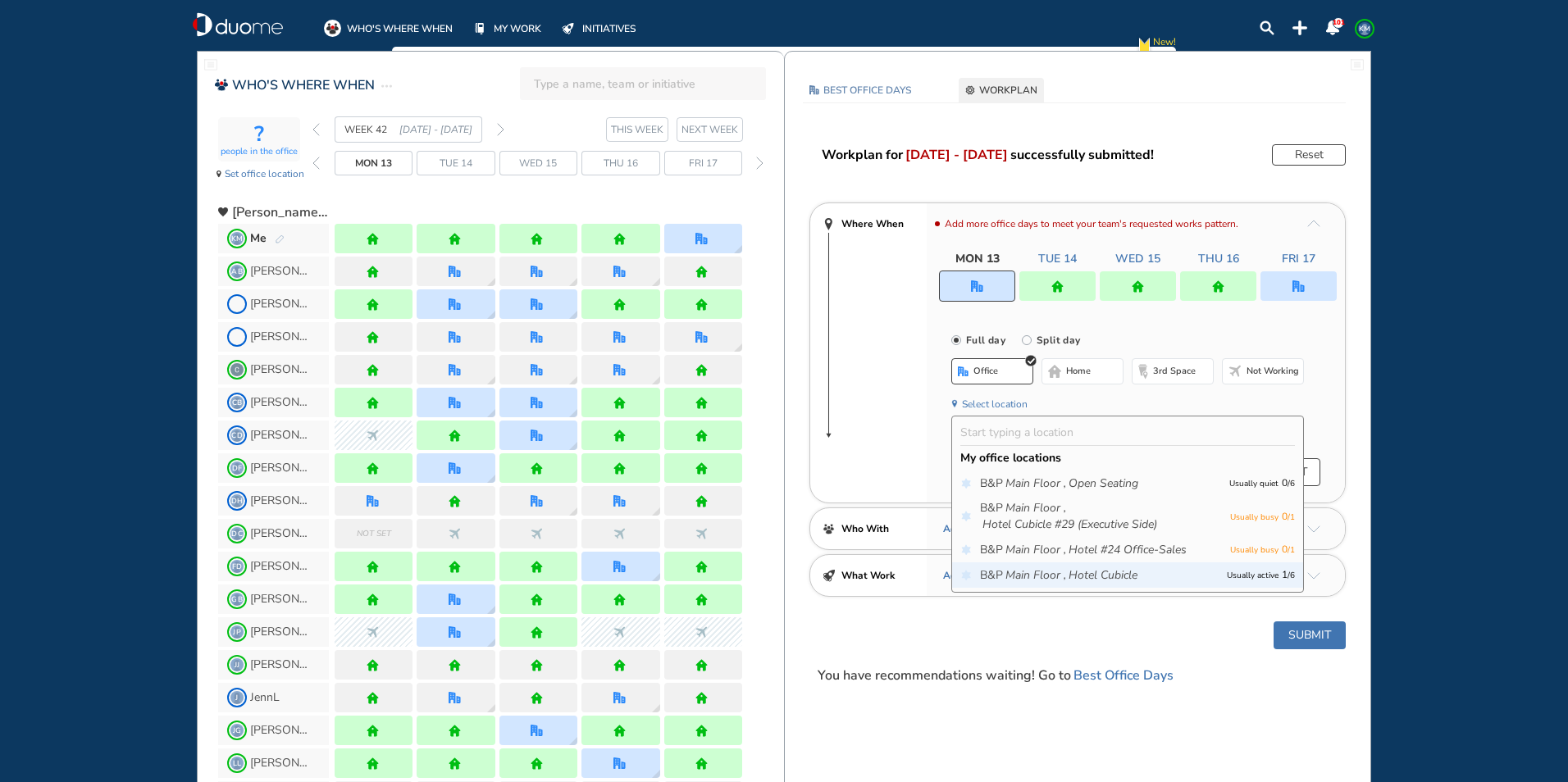
click at [1040, 572] on icon "Main Floor ," at bounding box center [1036, 575] width 61 height 17
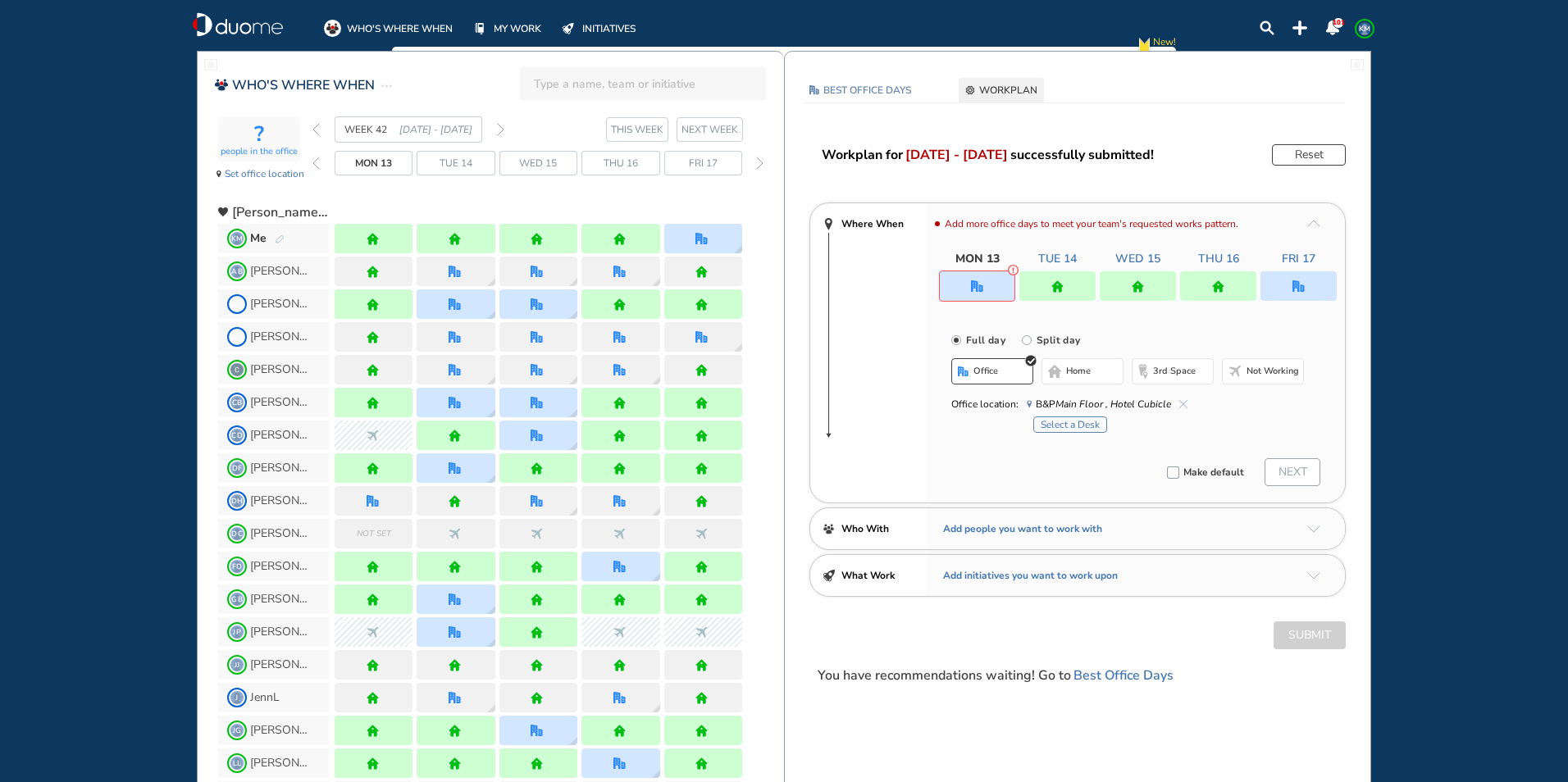
click at [1072, 419] on button "Select a Desk" at bounding box center [1070, 425] width 74 height 17
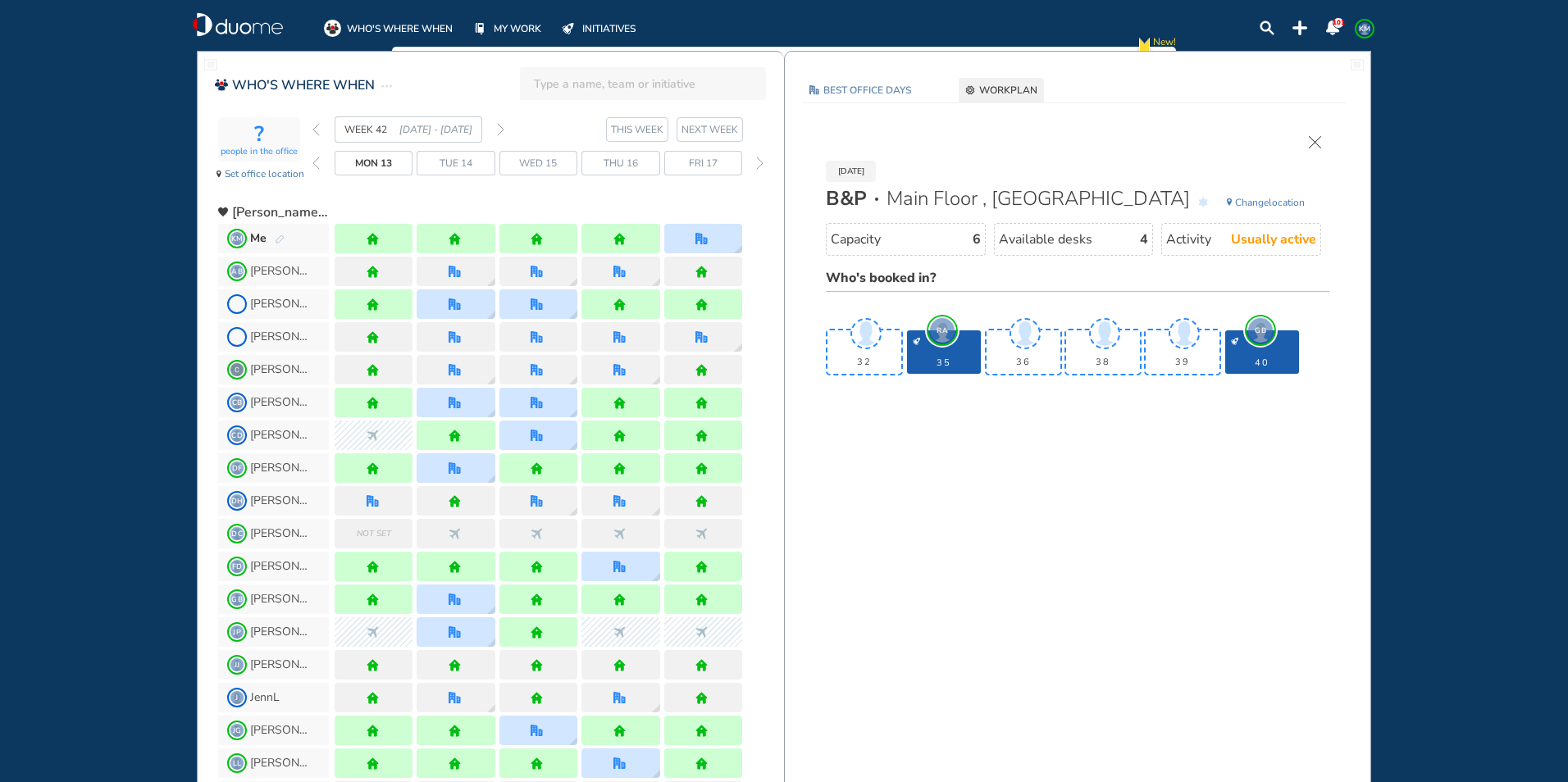
click at [1312, 141] on img "cross-thin" at bounding box center [1315, 142] width 12 height 12
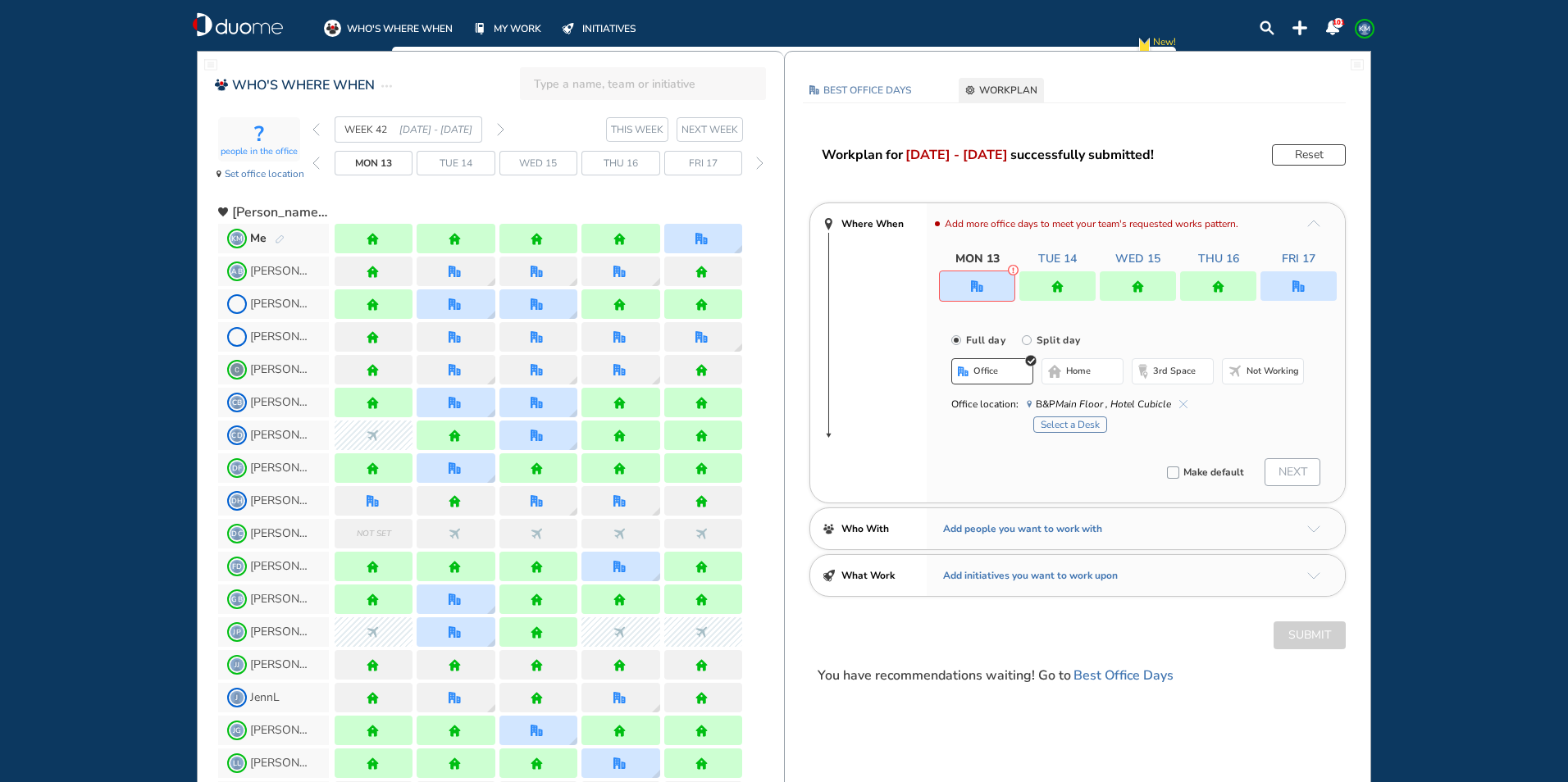
click at [1079, 368] on span "home" at bounding box center [1078, 371] width 25 height 13
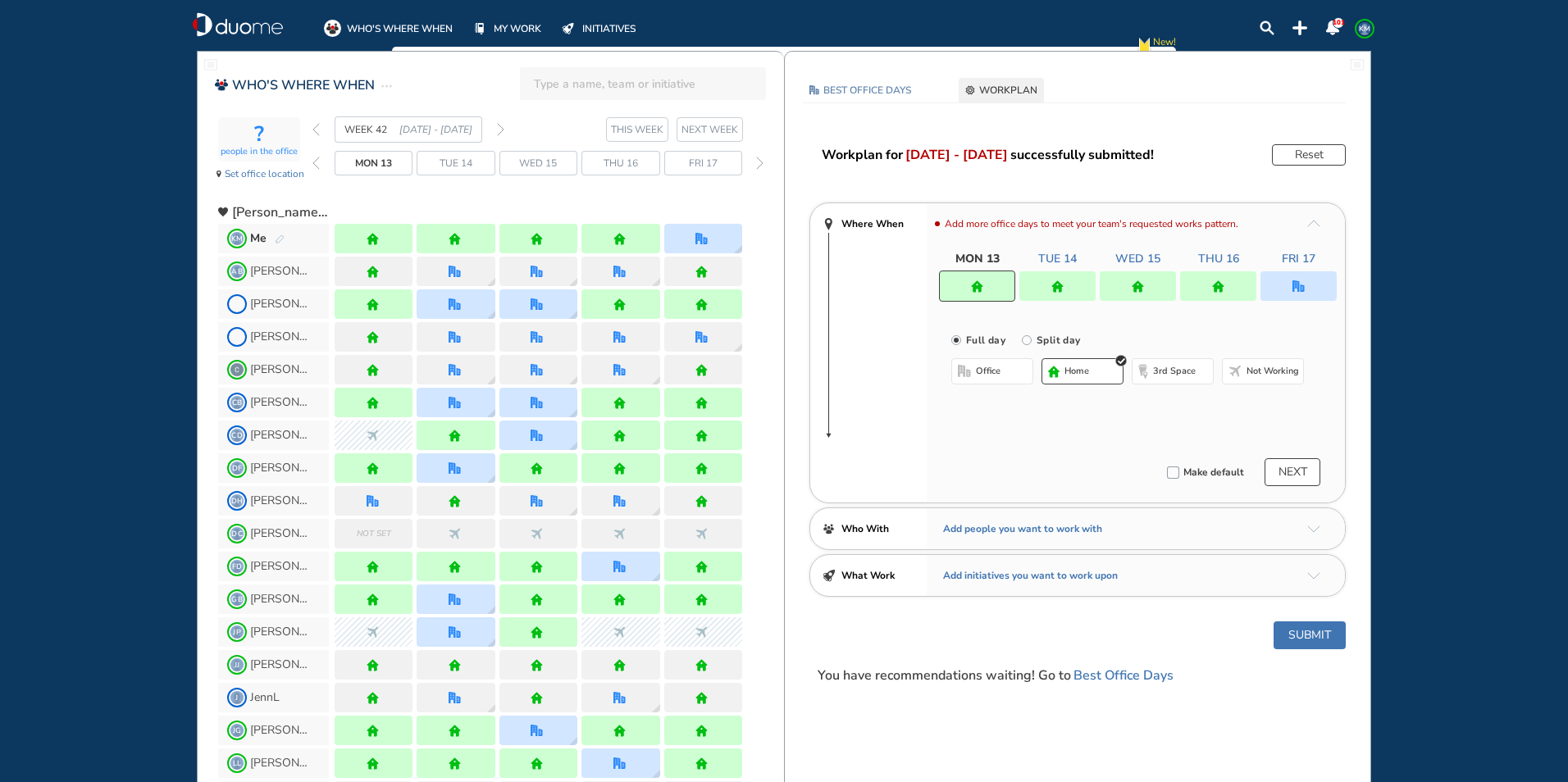
click at [1062, 288] on img "home" at bounding box center [1057, 286] width 12 height 12
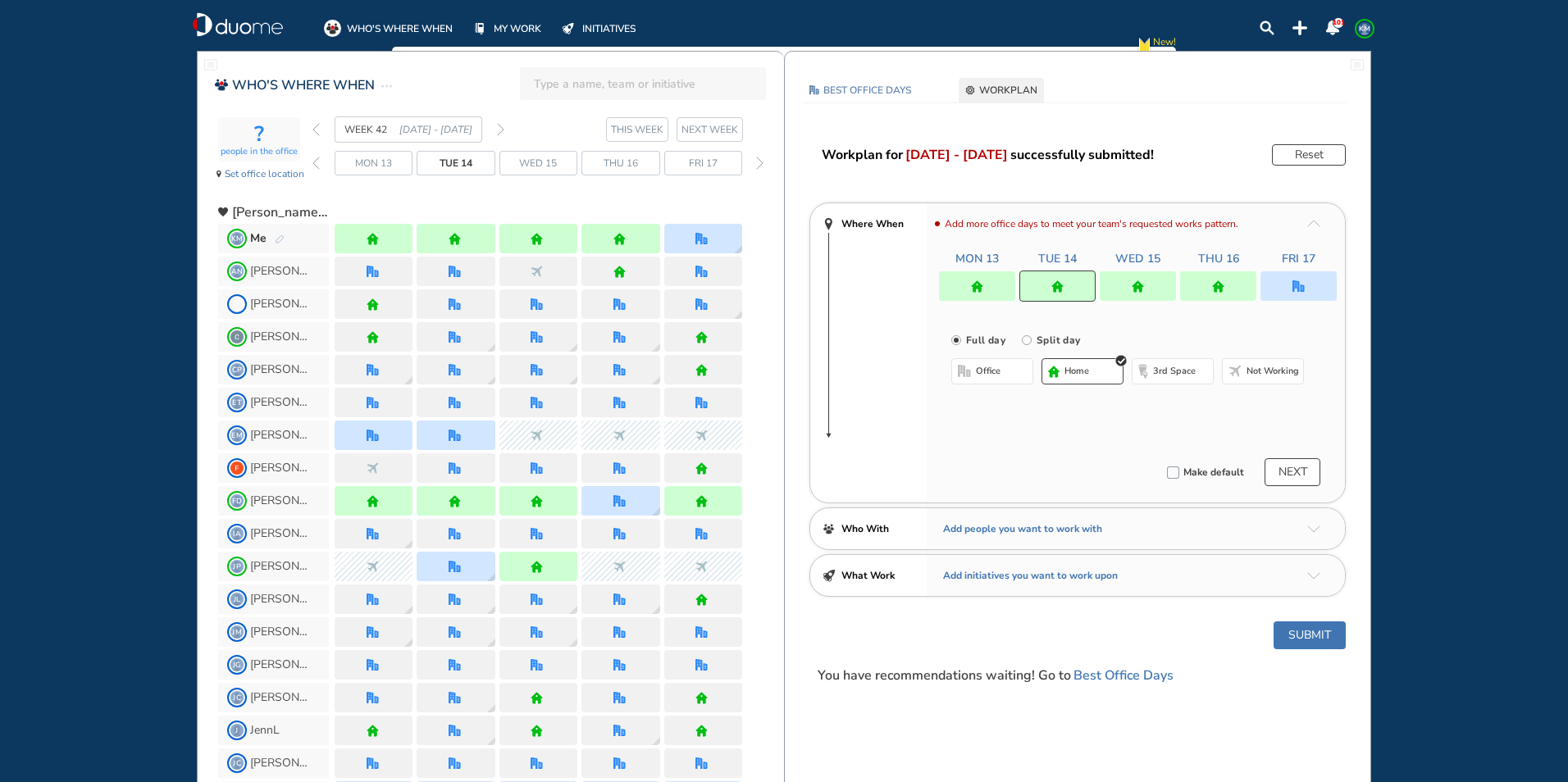
click at [991, 374] on span "office" at bounding box center [988, 371] width 25 height 13
click at [1156, 401] on img "cross-thin-blue" at bounding box center [1160, 404] width 8 height 8
click at [992, 401] on button "Select location" at bounding box center [994, 404] width 66 height 17
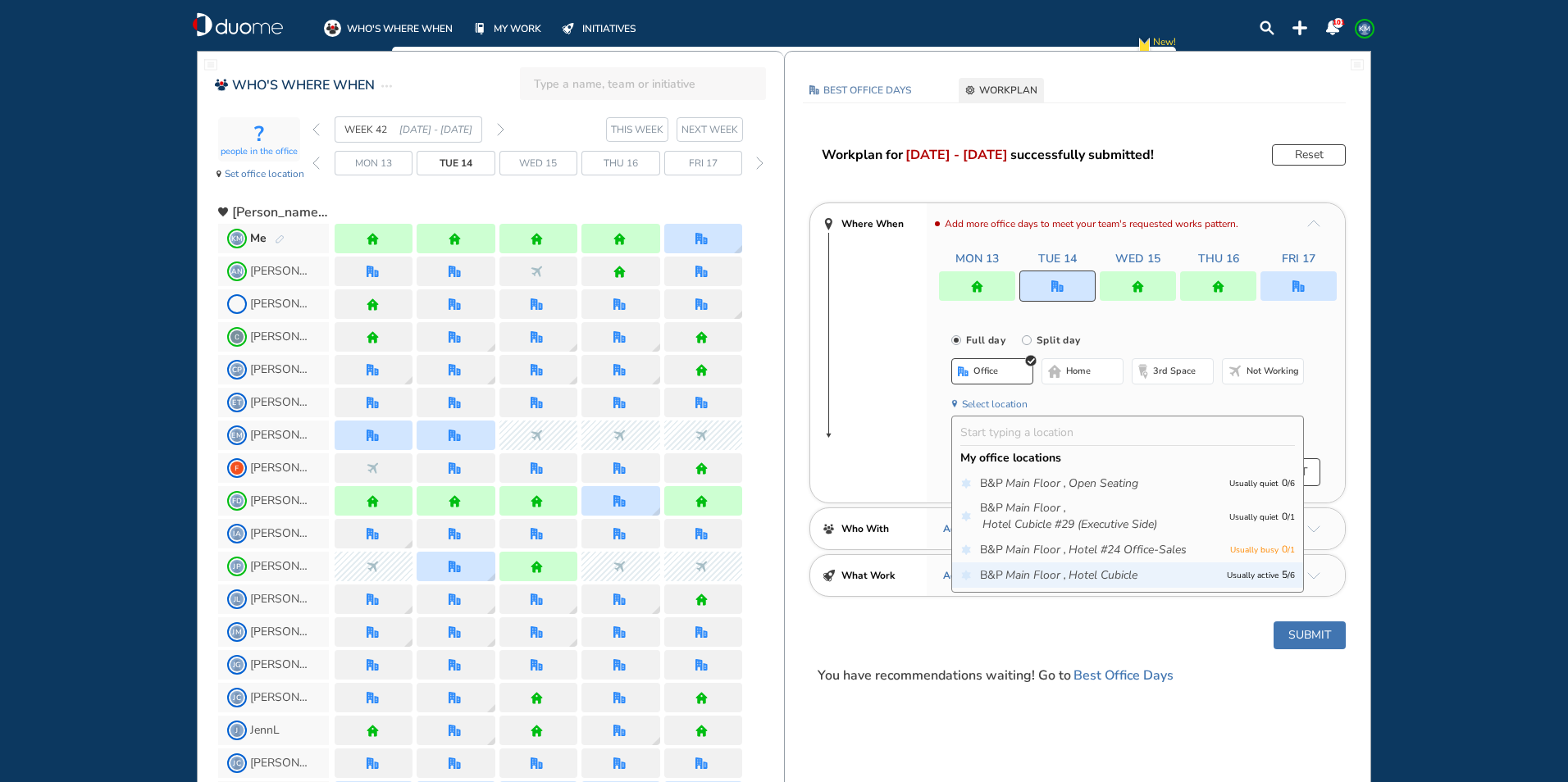
click at [1052, 565] on div "B&P Main Floor , Hotel Cubicle Usually active 5 / 6" at bounding box center [1127, 575] width 351 height 26
click at [1050, 580] on icon "Main Floor ," at bounding box center [1036, 575] width 61 height 17
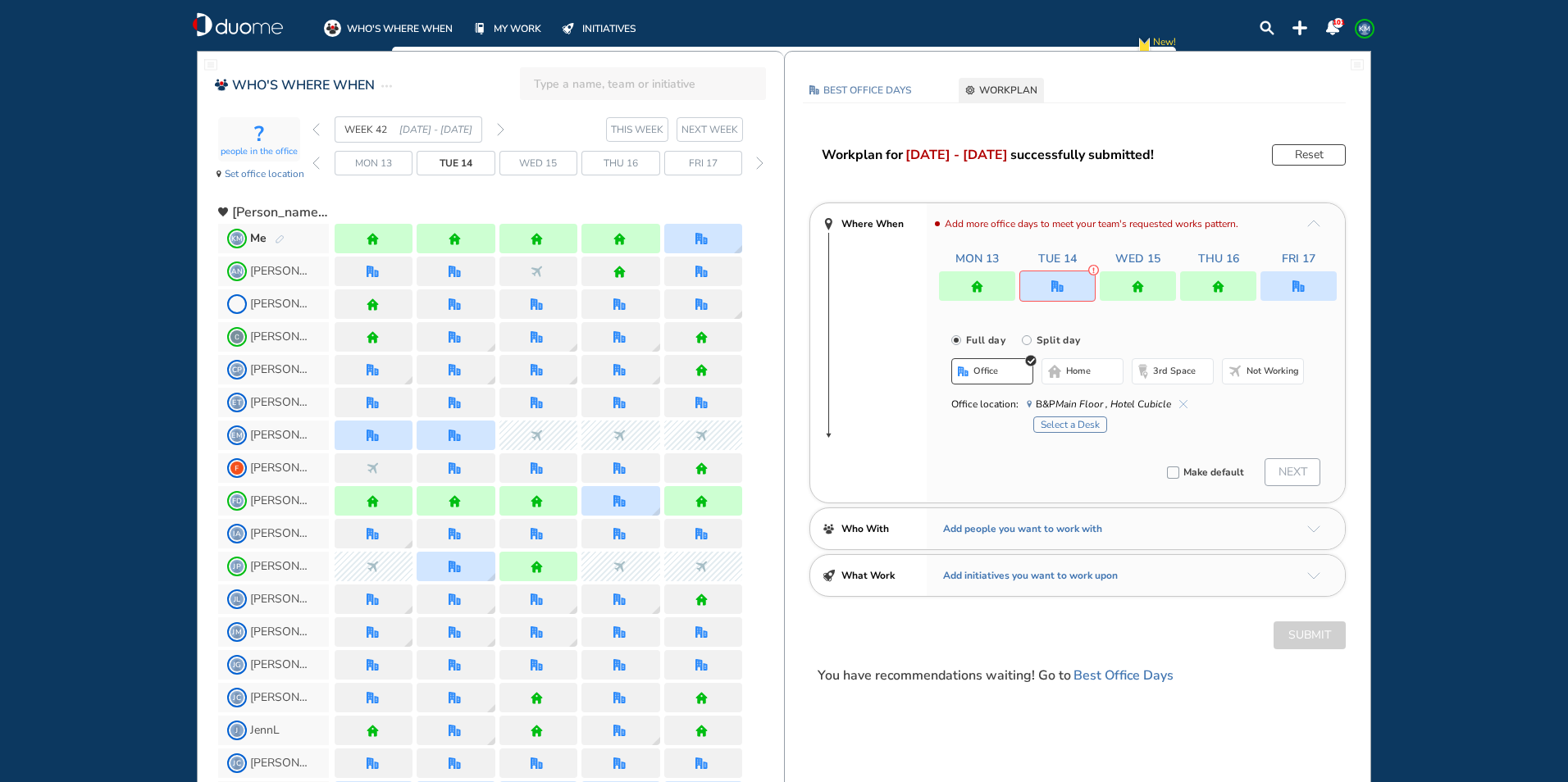
click at [1075, 426] on button "Select a Desk" at bounding box center [1070, 425] width 74 height 17
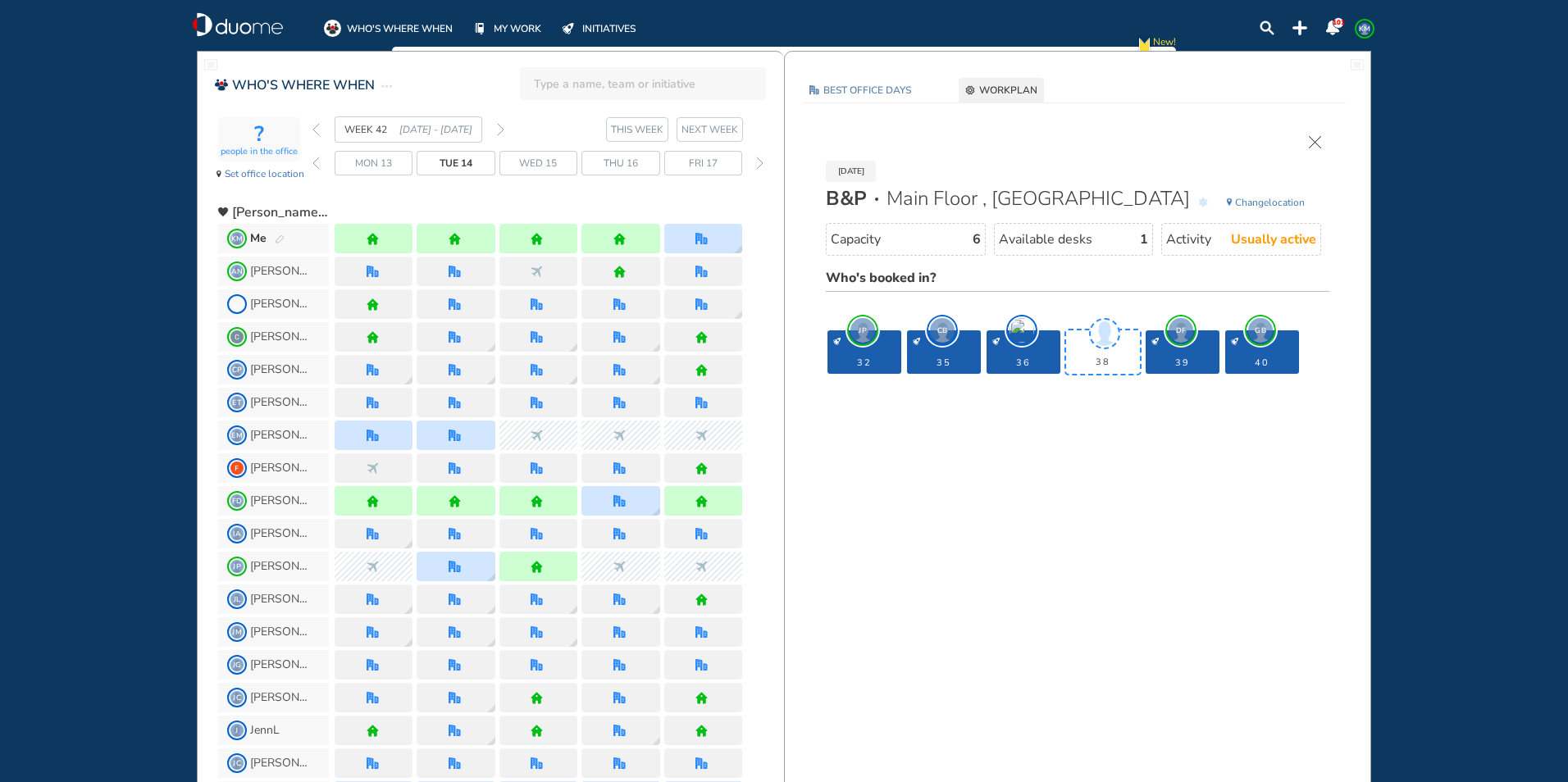
click at [1317, 142] on img "cross-thin" at bounding box center [1315, 142] width 12 height 12
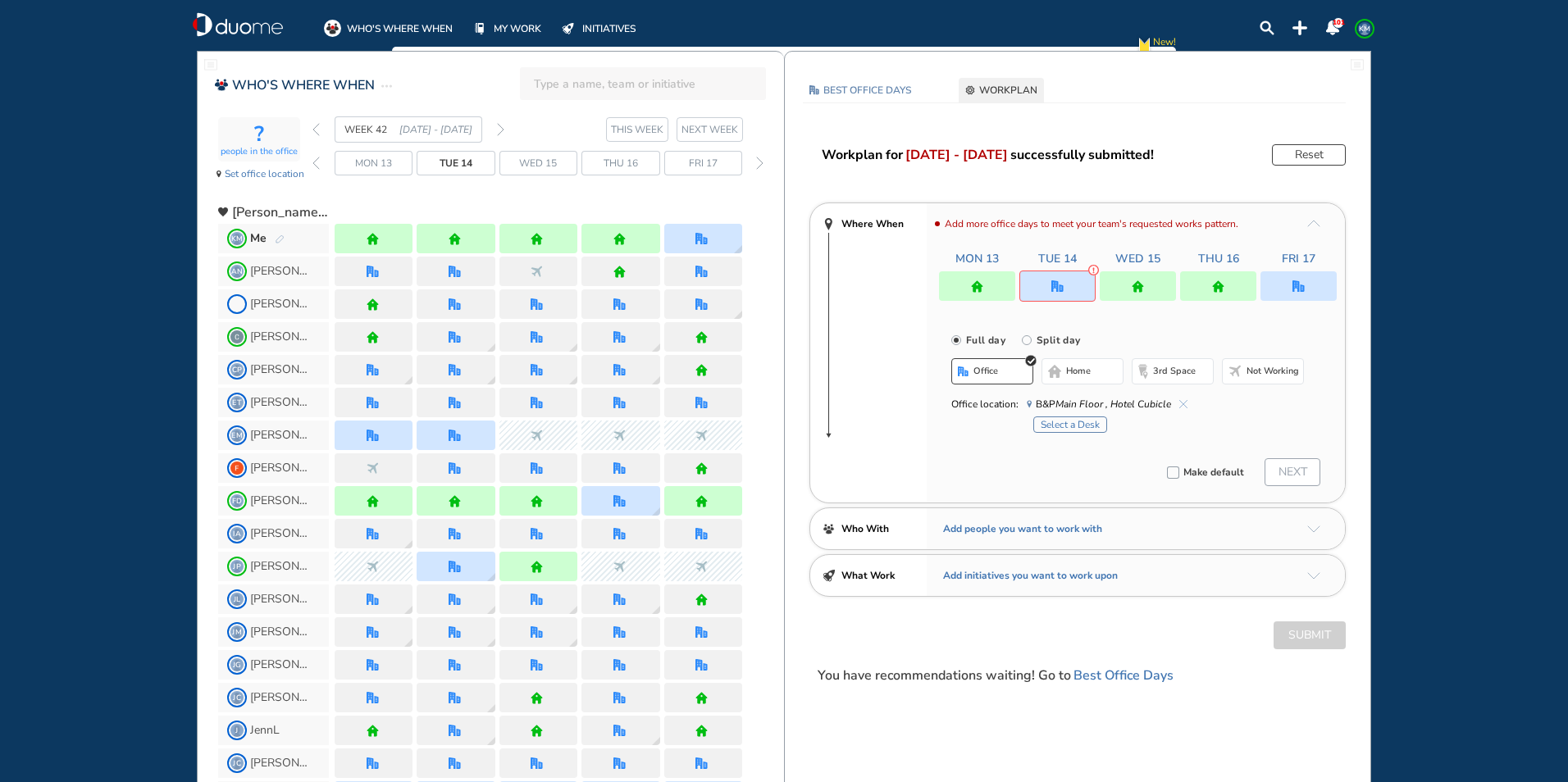
click at [1064, 377] on button "home" at bounding box center [1082, 371] width 82 height 26
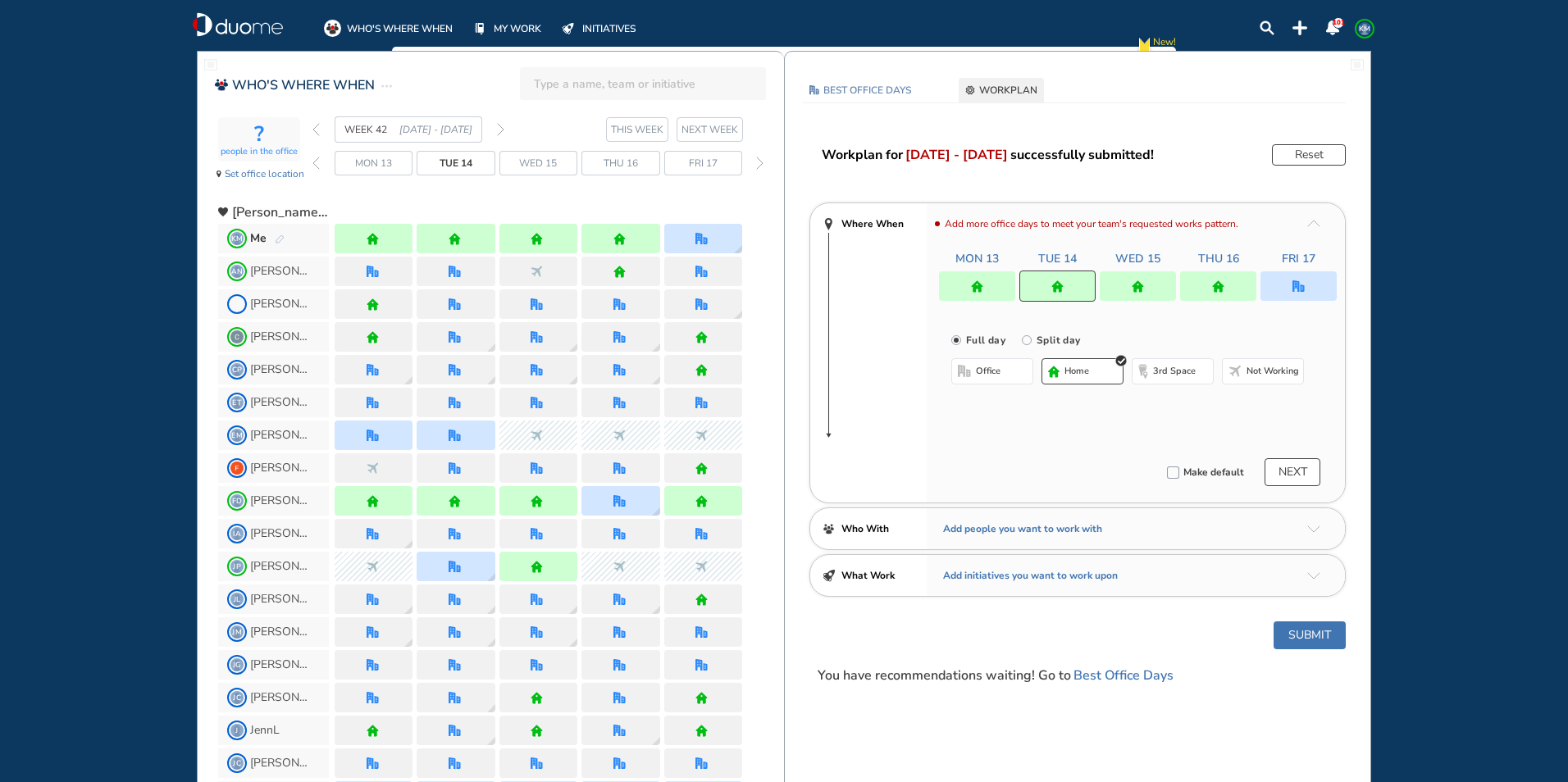
click at [504, 126] on section "WEEK 42 13 - 19 Oct' 25 THIS WEEK NEXT WEEK" at bounding box center [548, 129] width 472 height 26
click at [498, 127] on img "forward week" at bounding box center [500, 130] width 7 height 13
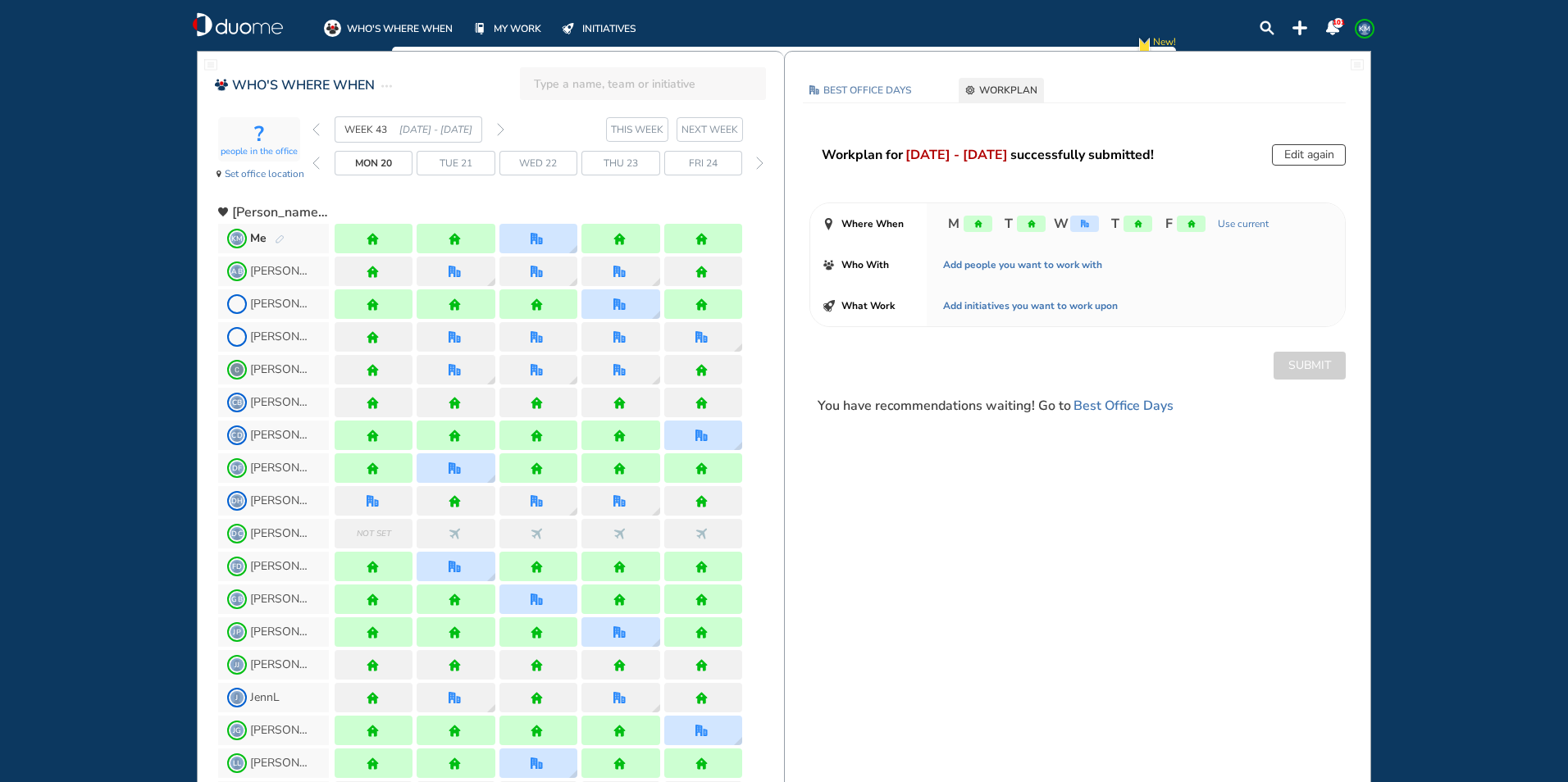
click at [502, 127] on img "forward week" at bounding box center [500, 130] width 7 height 13
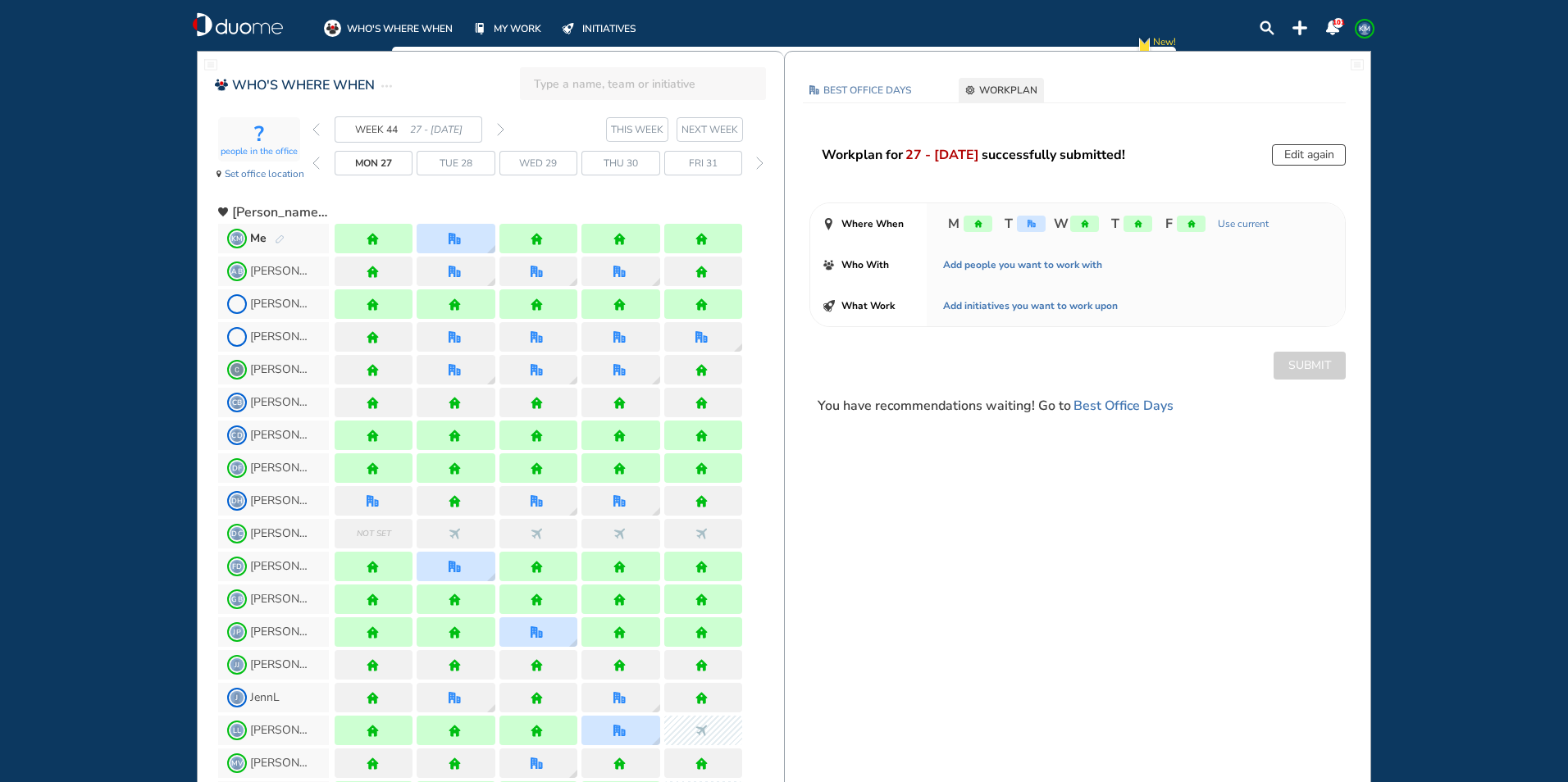
click at [500, 127] on img "forward week" at bounding box center [500, 130] width 7 height 13
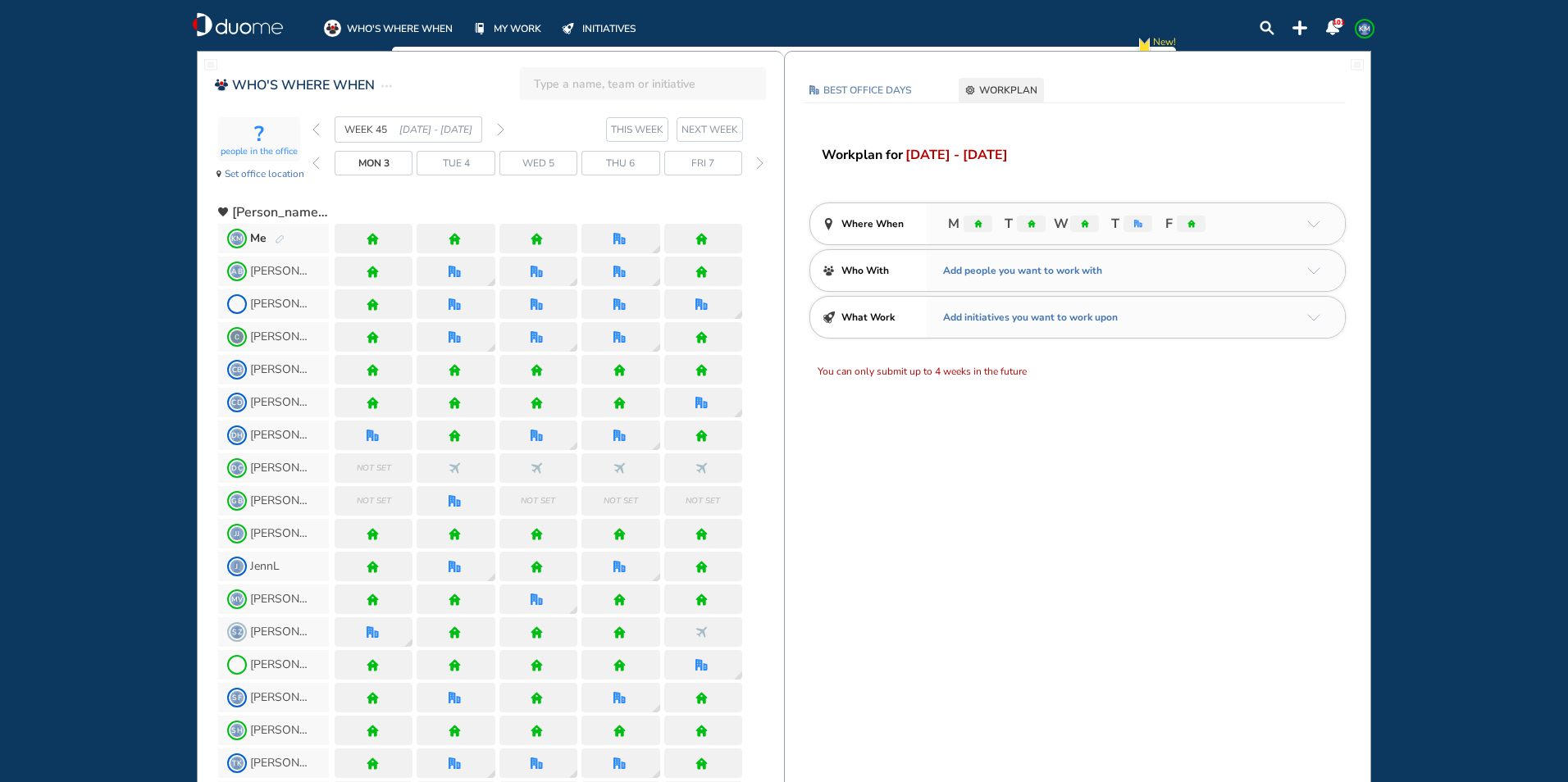
click at [276, 240] on img "pen-edit" at bounding box center [280, 239] width 10 height 11
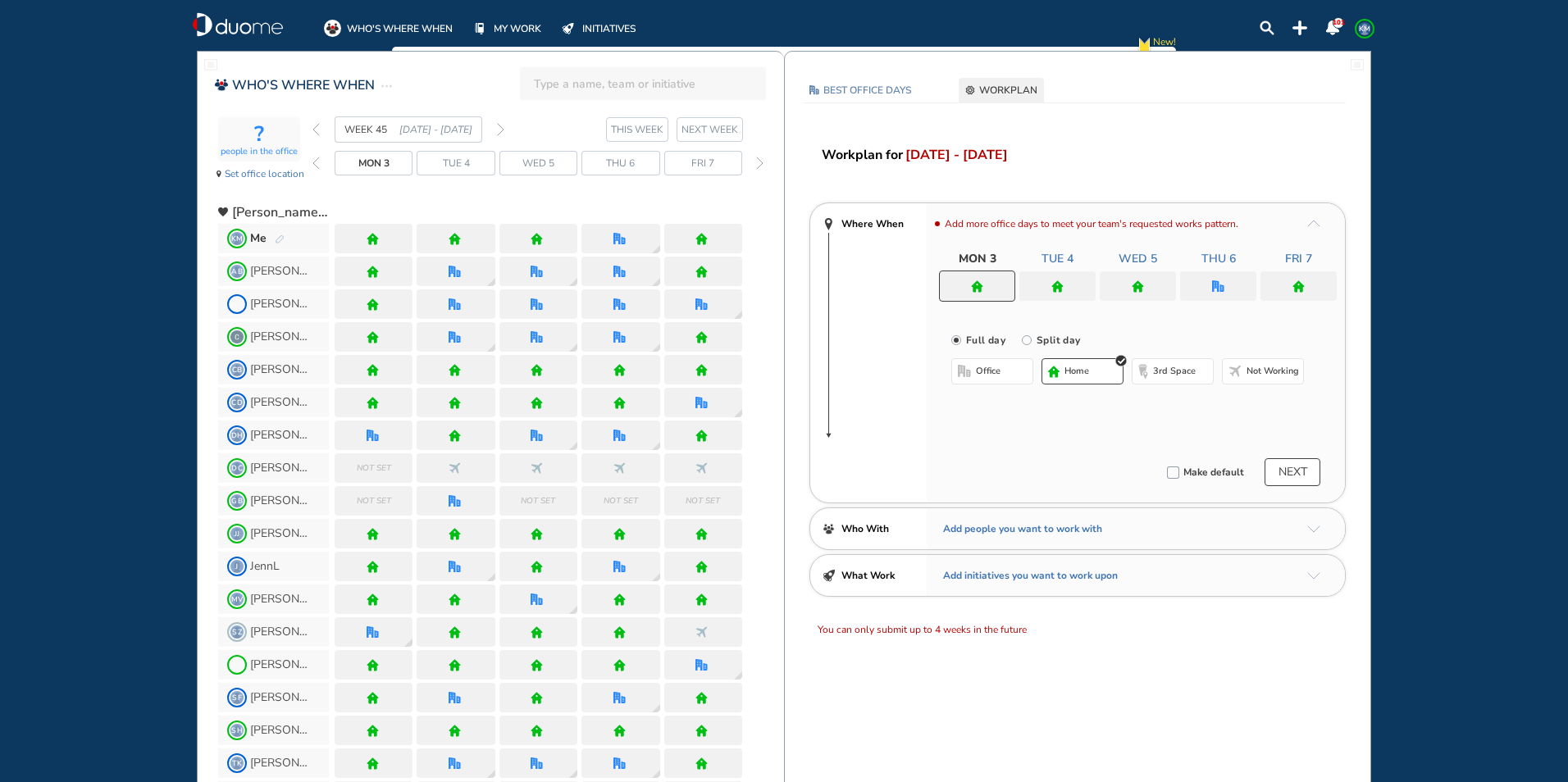
click at [1066, 284] on div at bounding box center [1057, 286] width 77 height 29
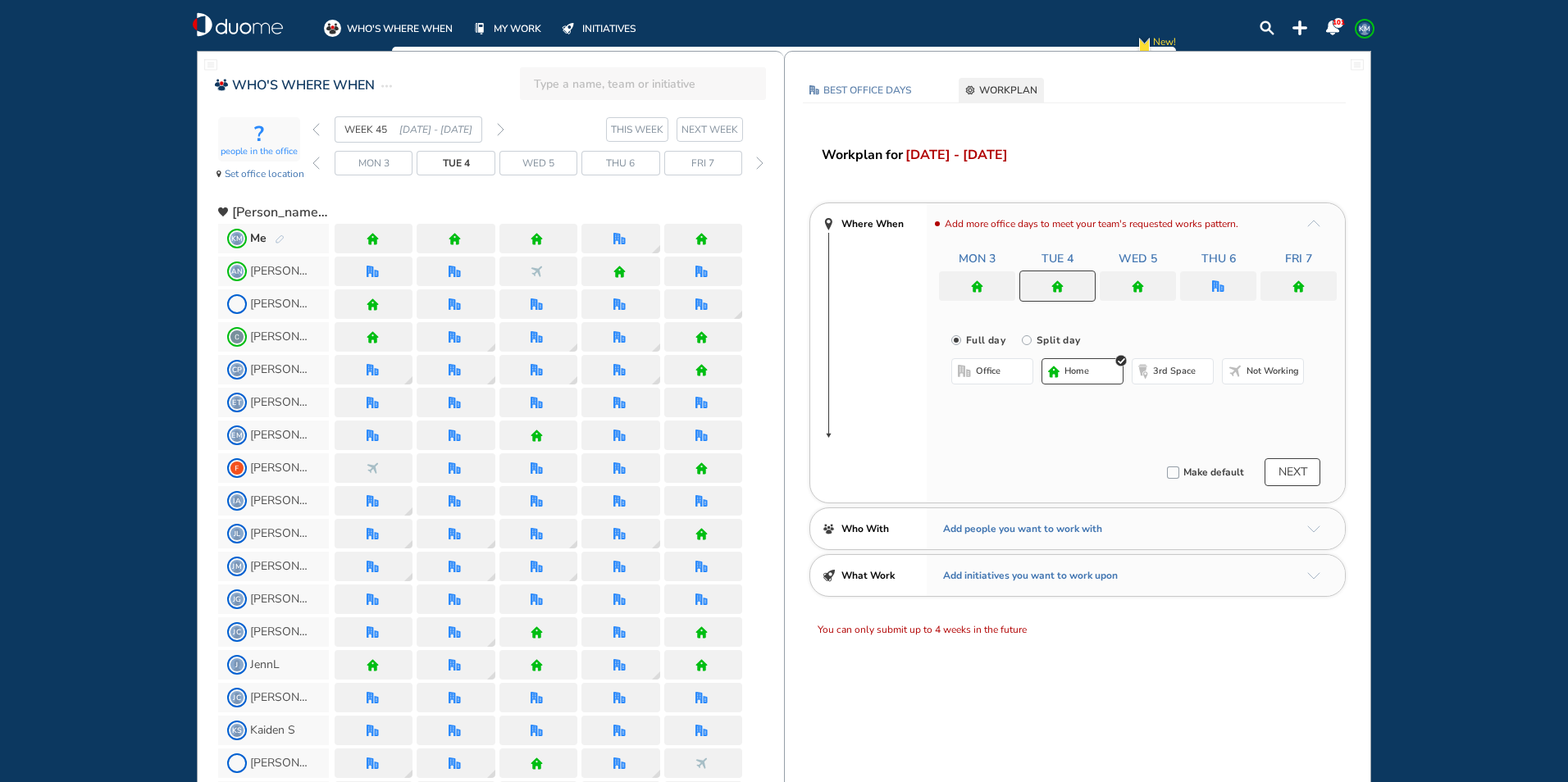
click at [997, 370] on span "office" at bounding box center [988, 371] width 25 height 13
click at [1156, 403] on img "cross-thin-blue" at bounding box center [1160, 404] width 8 height 8
click at [1010, 400] on button "Select location" at bounding box center [994, 404] width 66 height 17
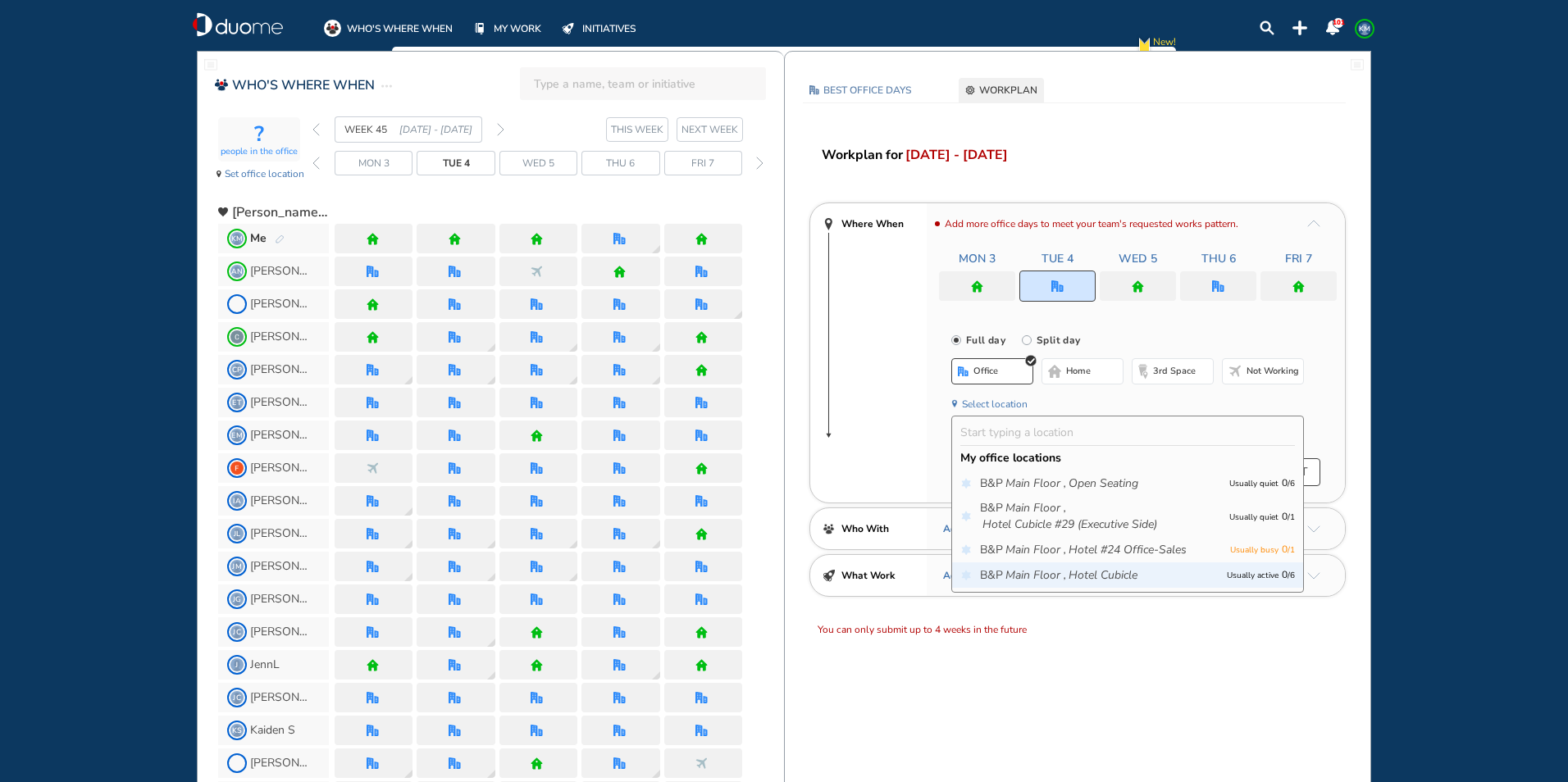
click at [1056, 577] on icon "Main Floor ," at bounding box center [1036, 575] width 61 height 17
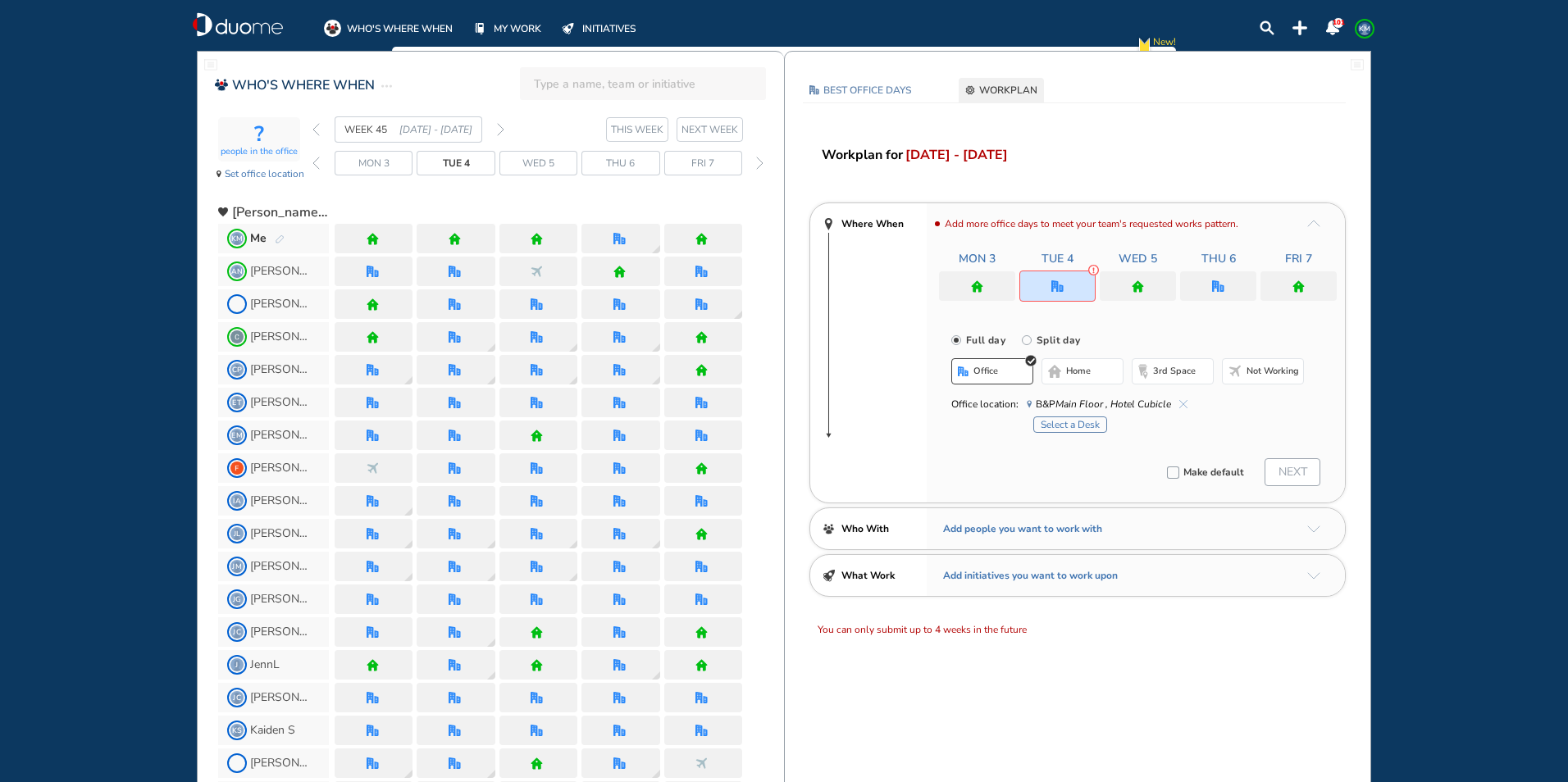
click at [1066, 426] on button "Select a Desk" at bounding box center [1070, 425] width 74 height 17
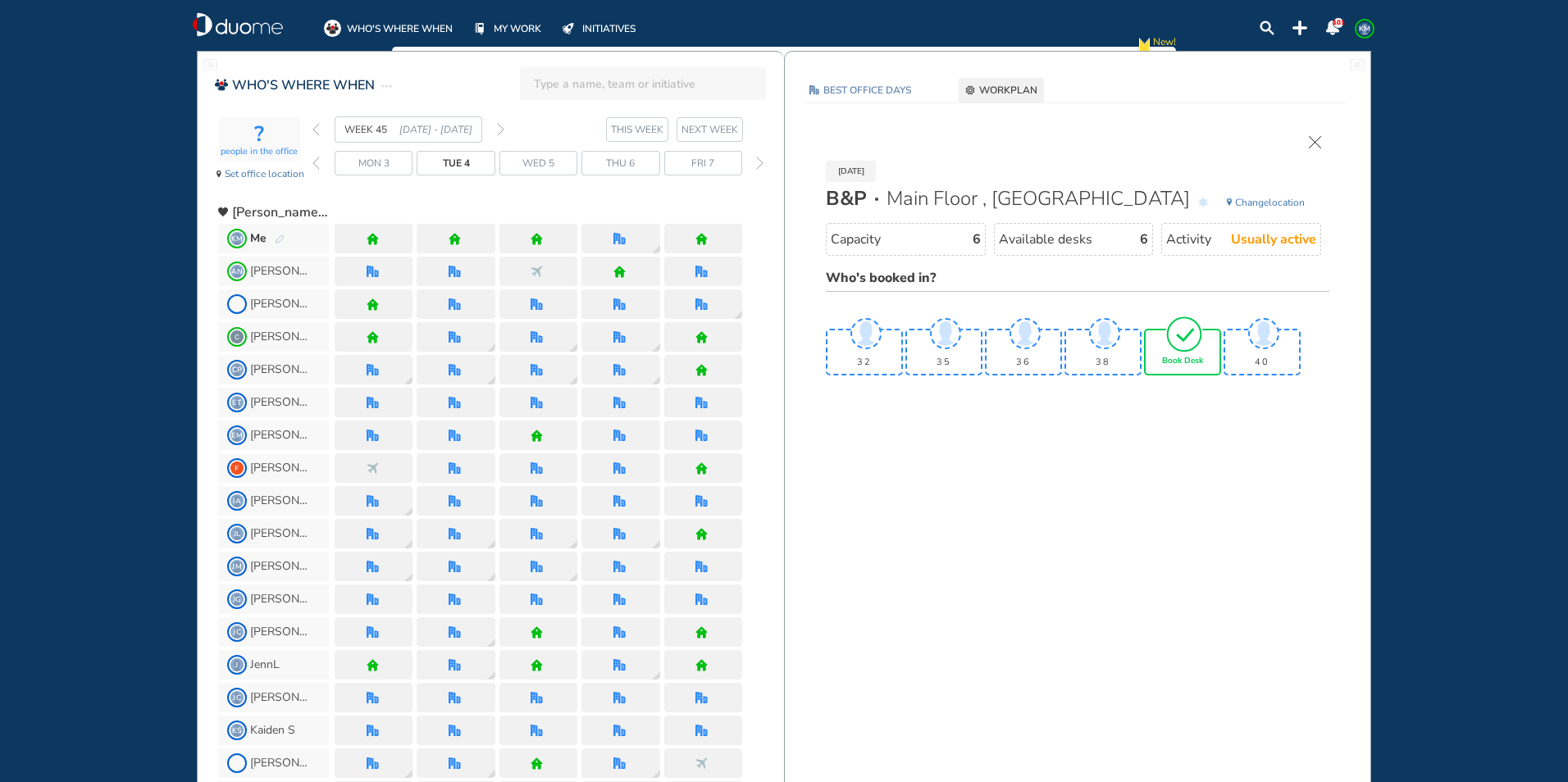
click at [1191, 361] on span "Book Desk" at bounding box center [1182, 361] width 41 height 10
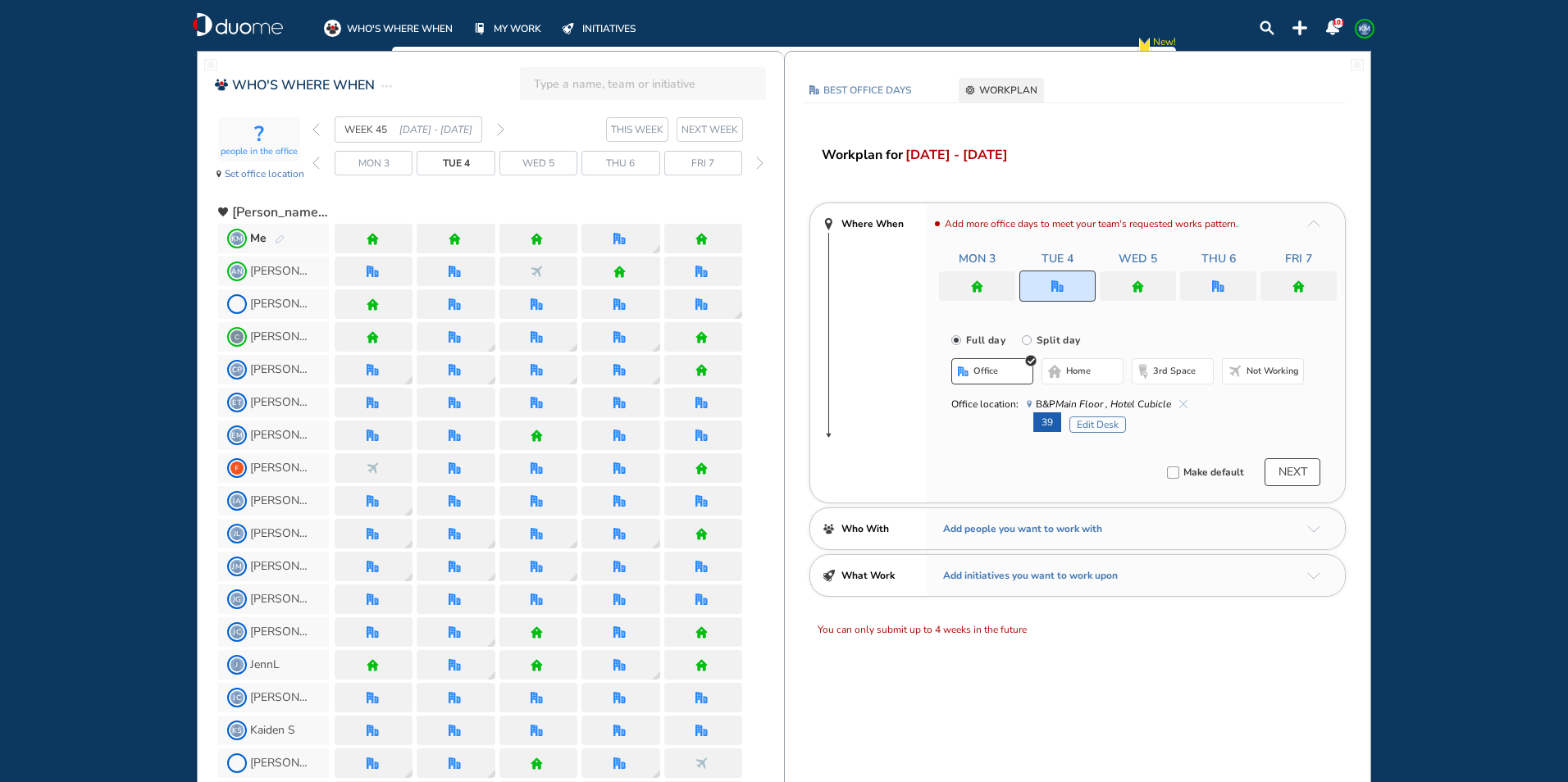
click at [1211, 285] on div at bounding box center [1218, 286] width 77 height 29
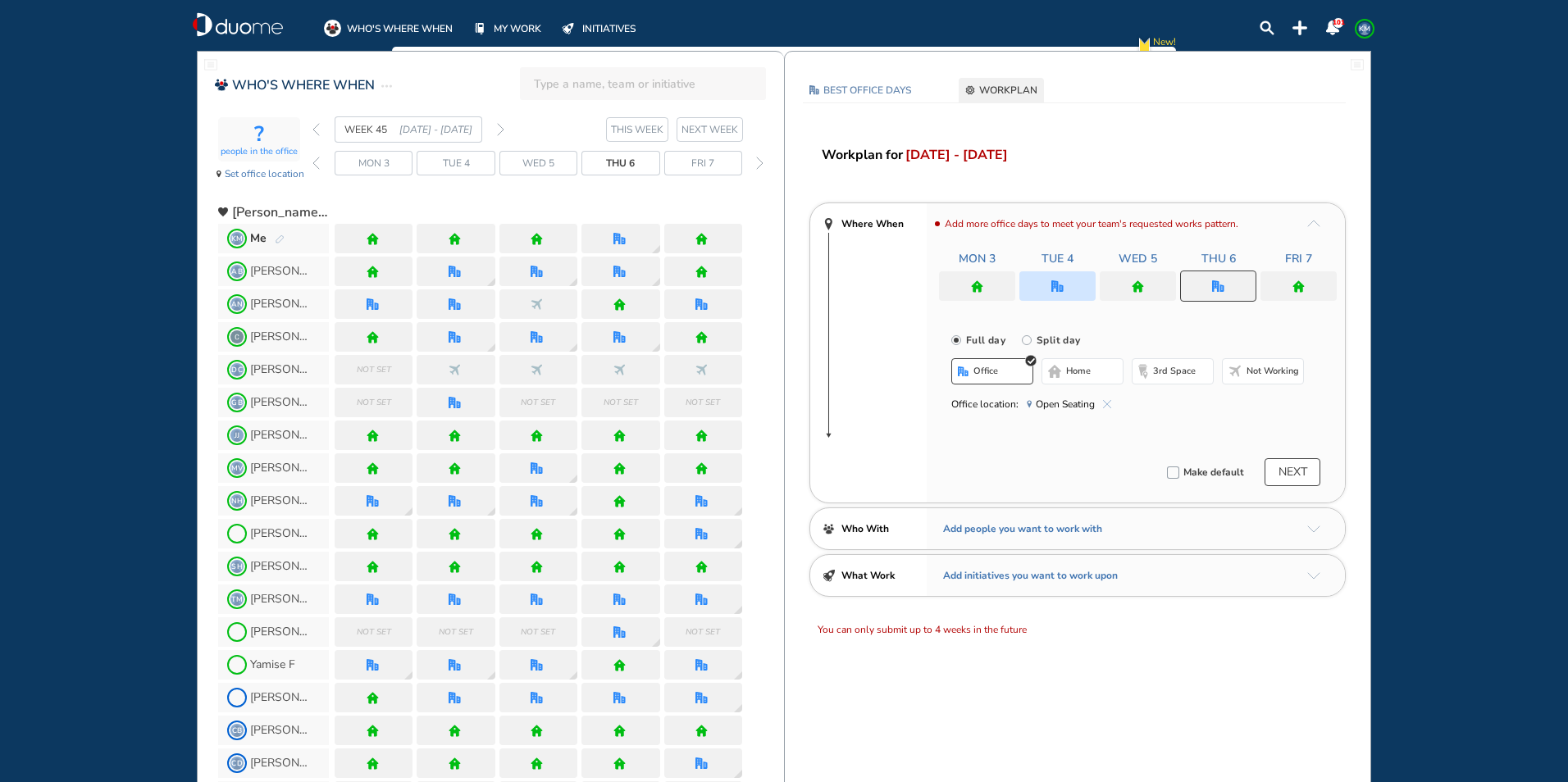
click at [1066, 371] on span "home" at bounding box center [1078, 371] width 25 height 13
click at [1305, 276] on div at bounding box center [1299, 286] width 77 height 29
